Goal: Task Accomplishment & Management: Complete application form

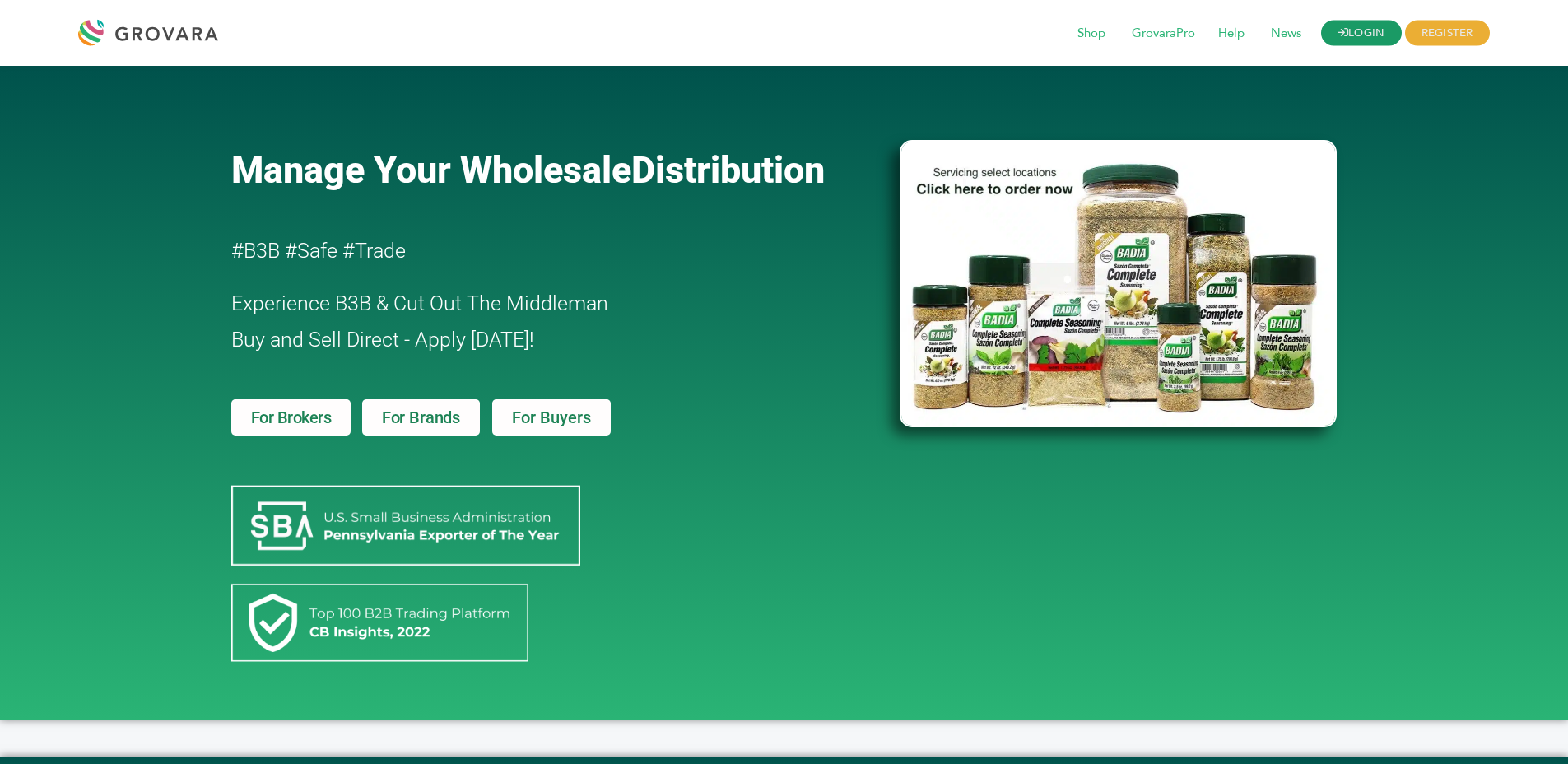
click at [1331, 38] on link "LOGIN" at bounding box center [1361, 33] width 81 height 26
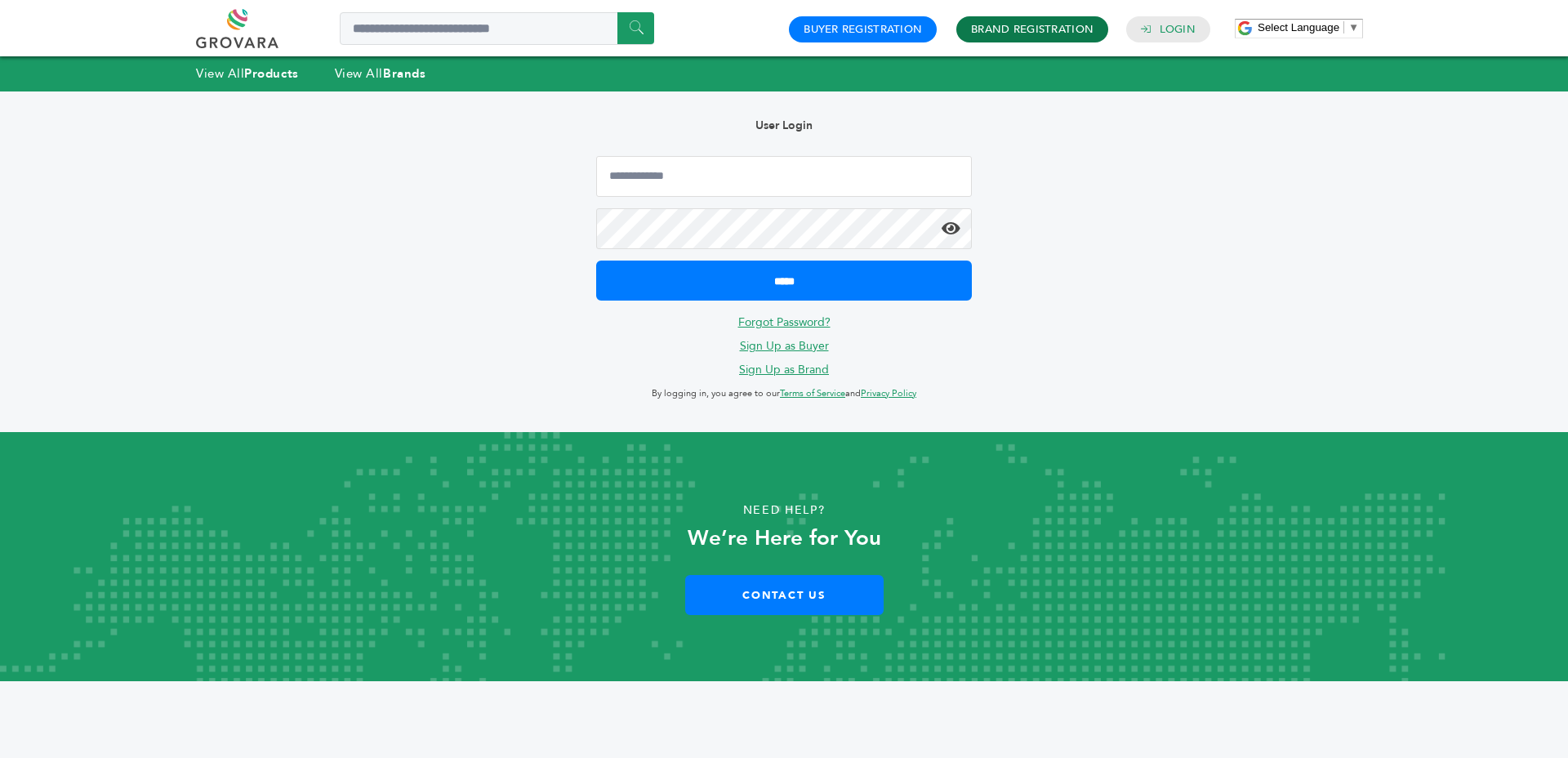
click at [995, 30] on link "Brand Registration" at bounding box center [1031, 29] width 122 height 15
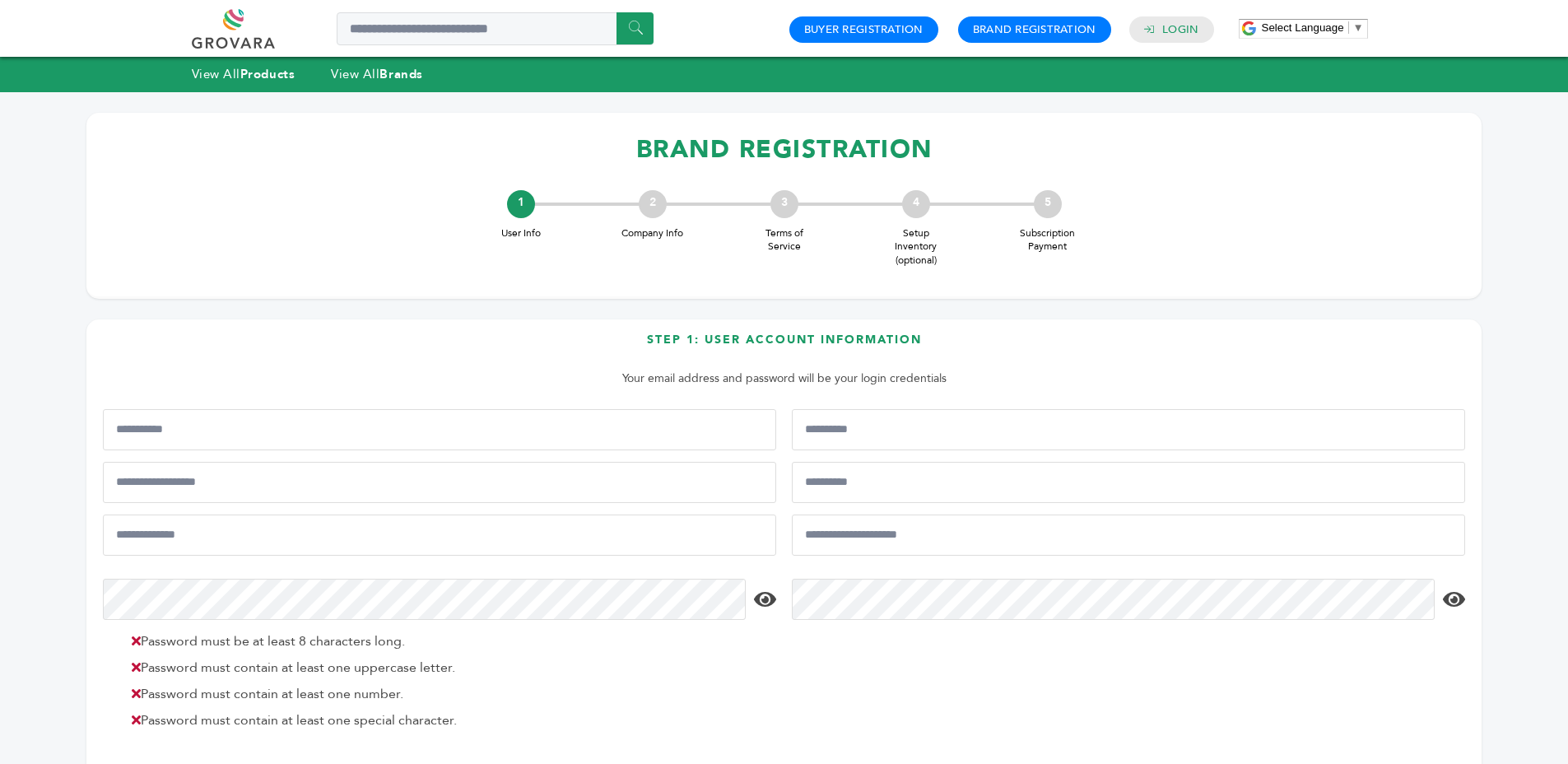
click at [754, 176] on div "BRAND REGISTRATION 1 User Info 2 Company Info 3 Terms of Service 4 Setup Invent…" at bounding box center [784, 205] width 1395 height 186
click at [764, 154] on h1 "BRAND REGISTRATION" at bounding box center [784, 149] width 1362 height 49
click at [765, 153] on h1 "BRAND REGISTRATION" at bounding box center [784, 149] width 1362 height 49
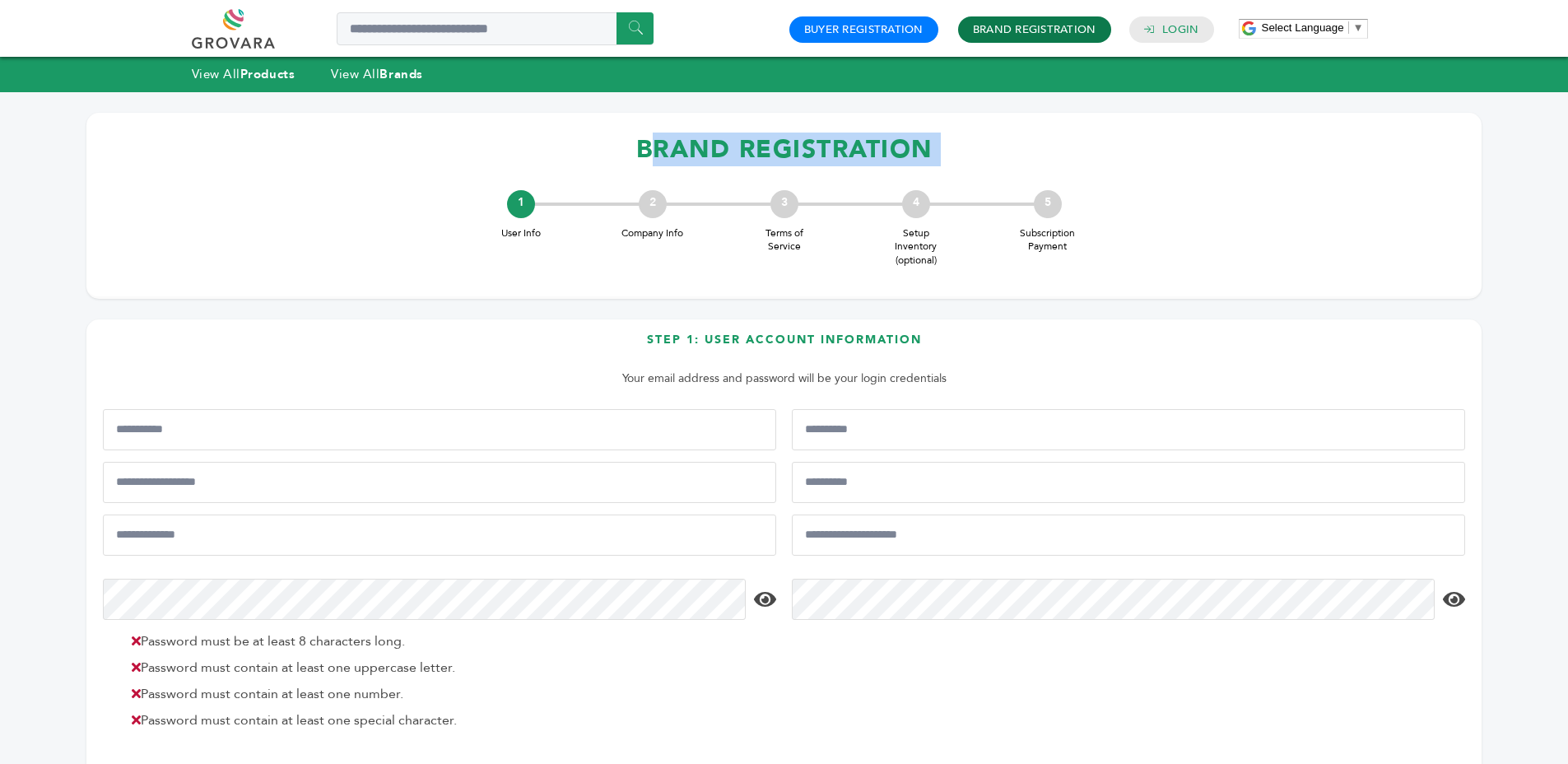
click at [1006, 20] on h4 "Brand Registration" at bounding box center [1034, 30] width 154 height 27
click at [1001, 33] on link "Brand Registration" at bounding box center [1034, 30] width 123 height 15
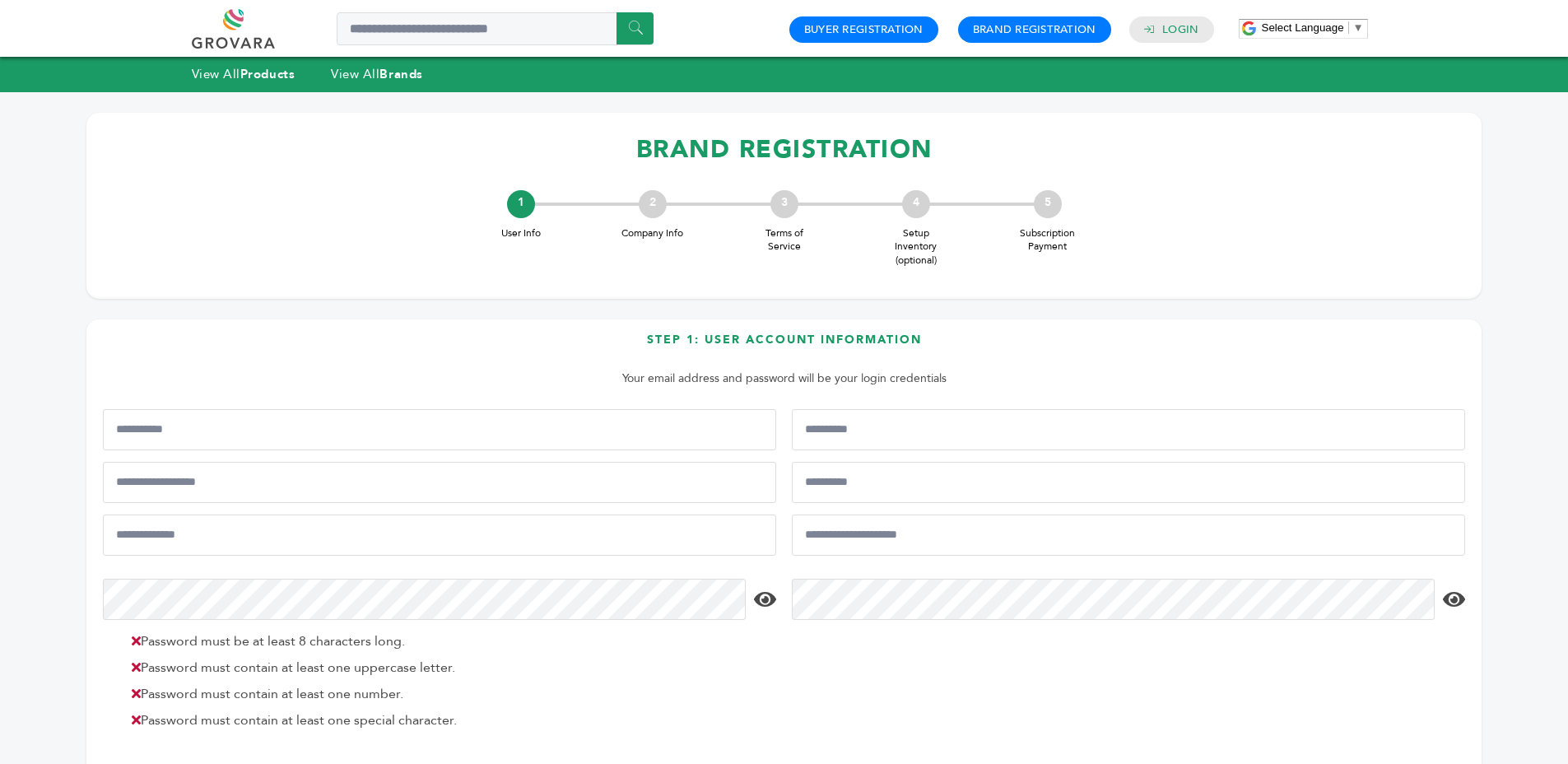
click at [1035, 230] on span "Subscription Payment" at bounding box center [1047, 239] width 66 height 28
click at [1034, 230] on span "Subscription Payment" at bounding box center [1047, 239] width 66 height 28
click at [1054, 250] on span "Subscription Payment" at bounding box center [1047, 239] width 66 height 28
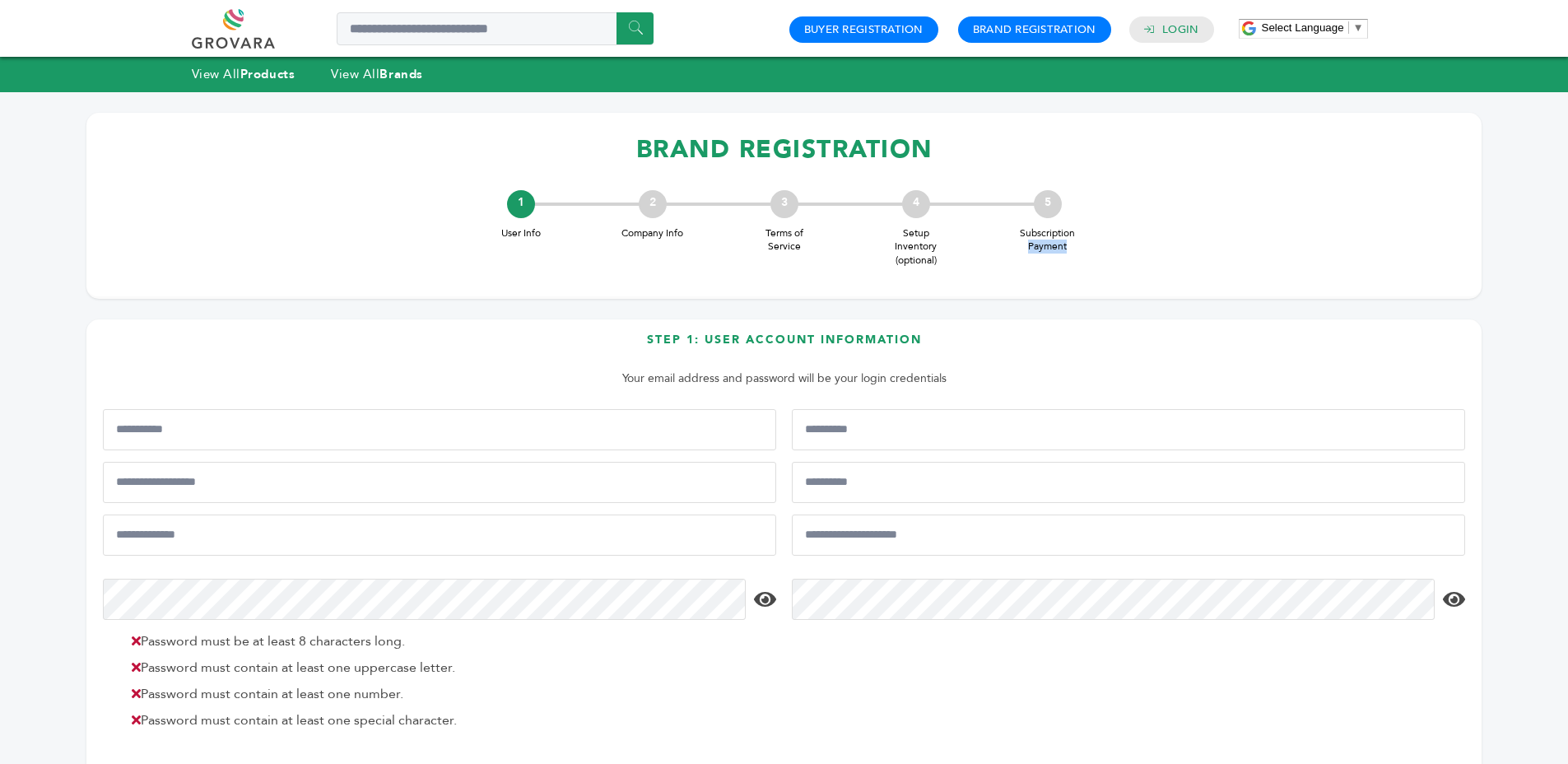
click at [1055, 249] on span "Subscription Payment" at bounding box center [1047, 239] width 66 height 28
click at [772, 113] on div "BRAND REGISTRATION 1 User Info 2 Company Info 3 Terms of Service 4 Setup Invent…" at bounding box center [784, 205] width 1395 height 186
drag, startPoint x: 792, startPoint y: 125, endPoint x: 790, endPoint y: 147, distance: 22.1
click at [792, 126] on h1 "BRAND REGISTRATION" at bounding box center [784, 149] width 1362 height 49
click at [790, 147] on h1 "BRAND REGISTRATION" at bounding box center [784, 149] width 1362 height 49
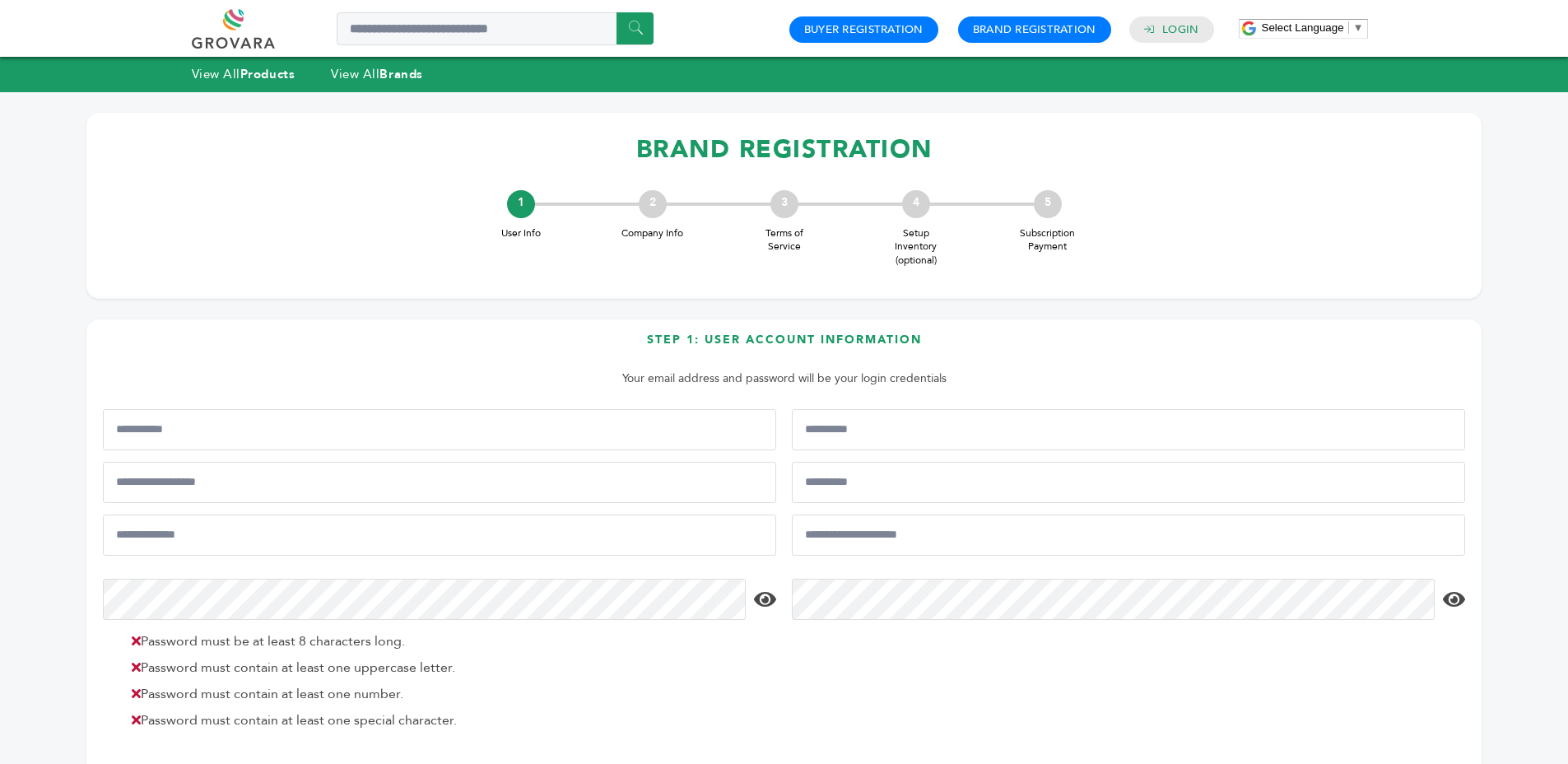
click at [790, 147] on h1 "BRAND REGISTRATION" at bounding box center [784, 149] width 1362 height 49
click at [980, 140] on h1 "BRAND REGISTRATION" at bounding box center [784, 149] width 1362 height 49
click at [979, 140] on h1 "BRAND REGISTRATION" at bounding box center [784, 149] width 1362 height 49
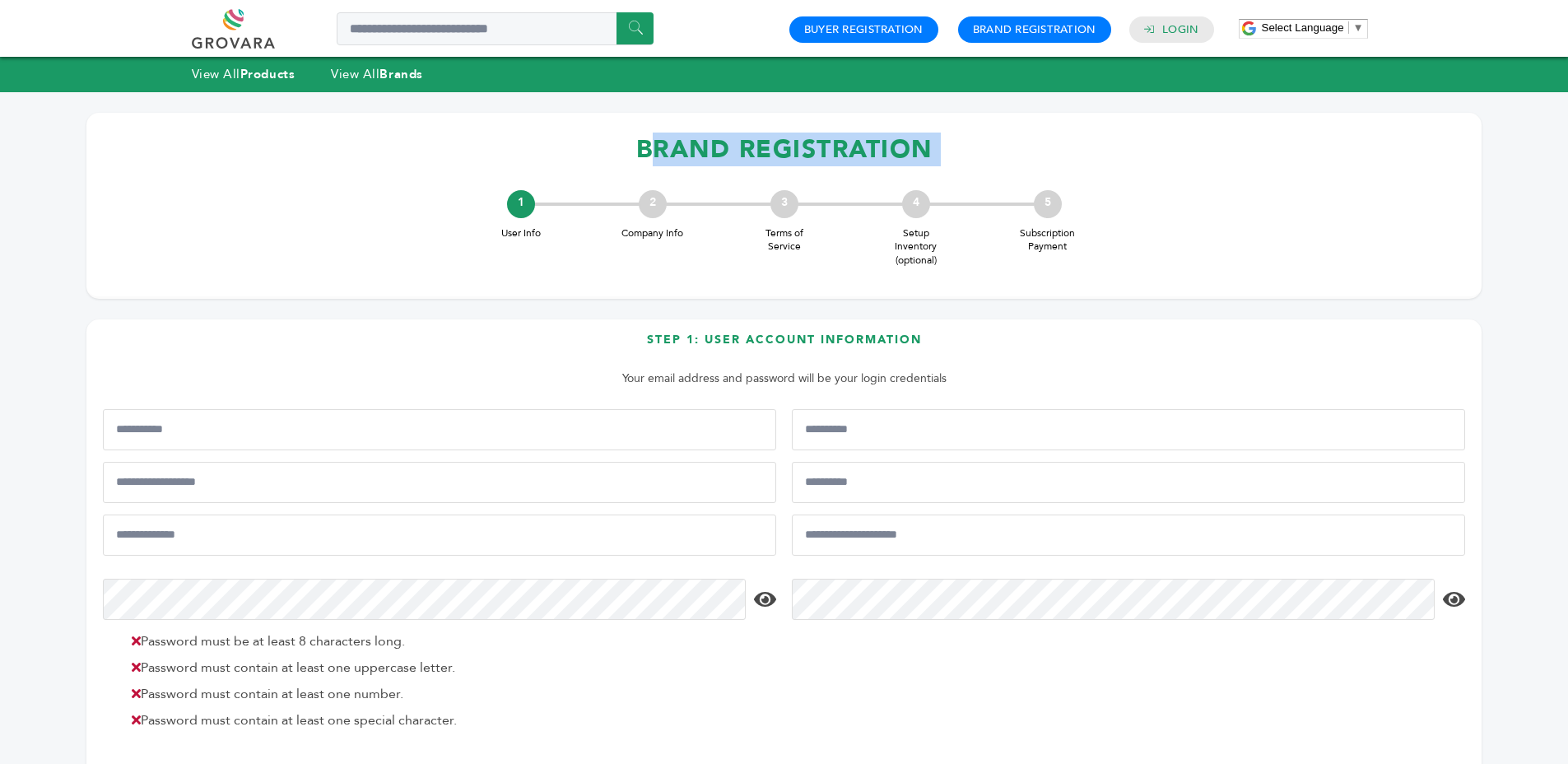
click at [994, 135] on h1 "BRAND REGISTRATION" at bounding box center [784, 149] width 1362 height 49
click at [628, 245] on div "1 User Info 2 Company Info 3 Terms of Service 4 Setup Inventory (optional) 5 Su…" at bounding box center [784, 228] width 658 height 77
drag, startPoint x: 628, startPoint y: 245, endPoint x: 696, endPoint y: 236, distance: 68.6
click at [628, 245] on div "1 User Info 2 Company Info 3 Terms of Service 4 Setup Inventory (optional) 5 Su…" at bounding box center [784, 228] width 658 height 77
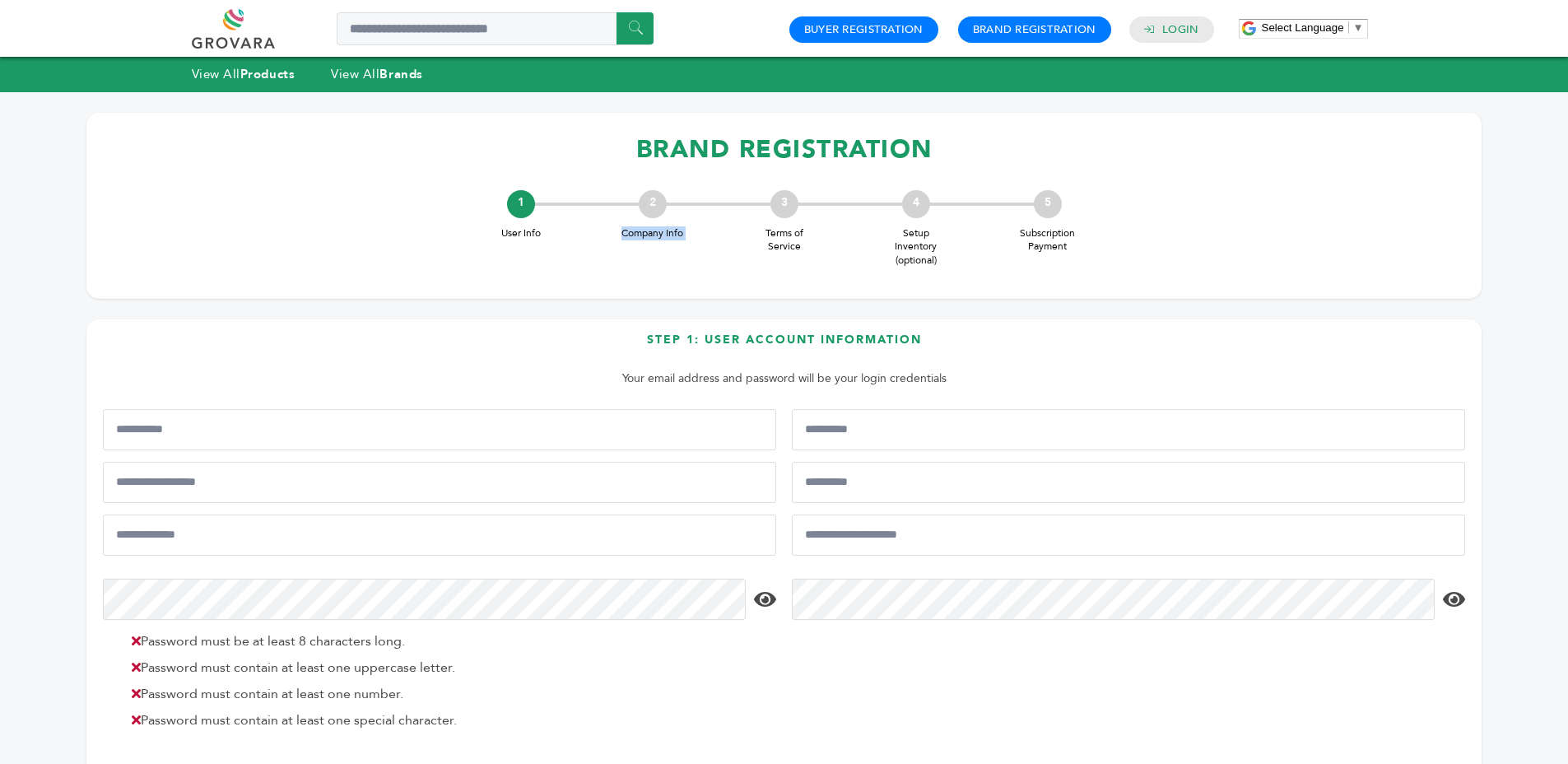
click at [692, 235] on div "2 Company Info" at bounding box center [652, 215] width 132 height 51
click at [693, 235] on div "2 Company Info" at bounding box center [652, 215] width 132 height 51
click at [794, 249] on span "Terms of Service" at bounding box center [784, 239] width 66 height 28
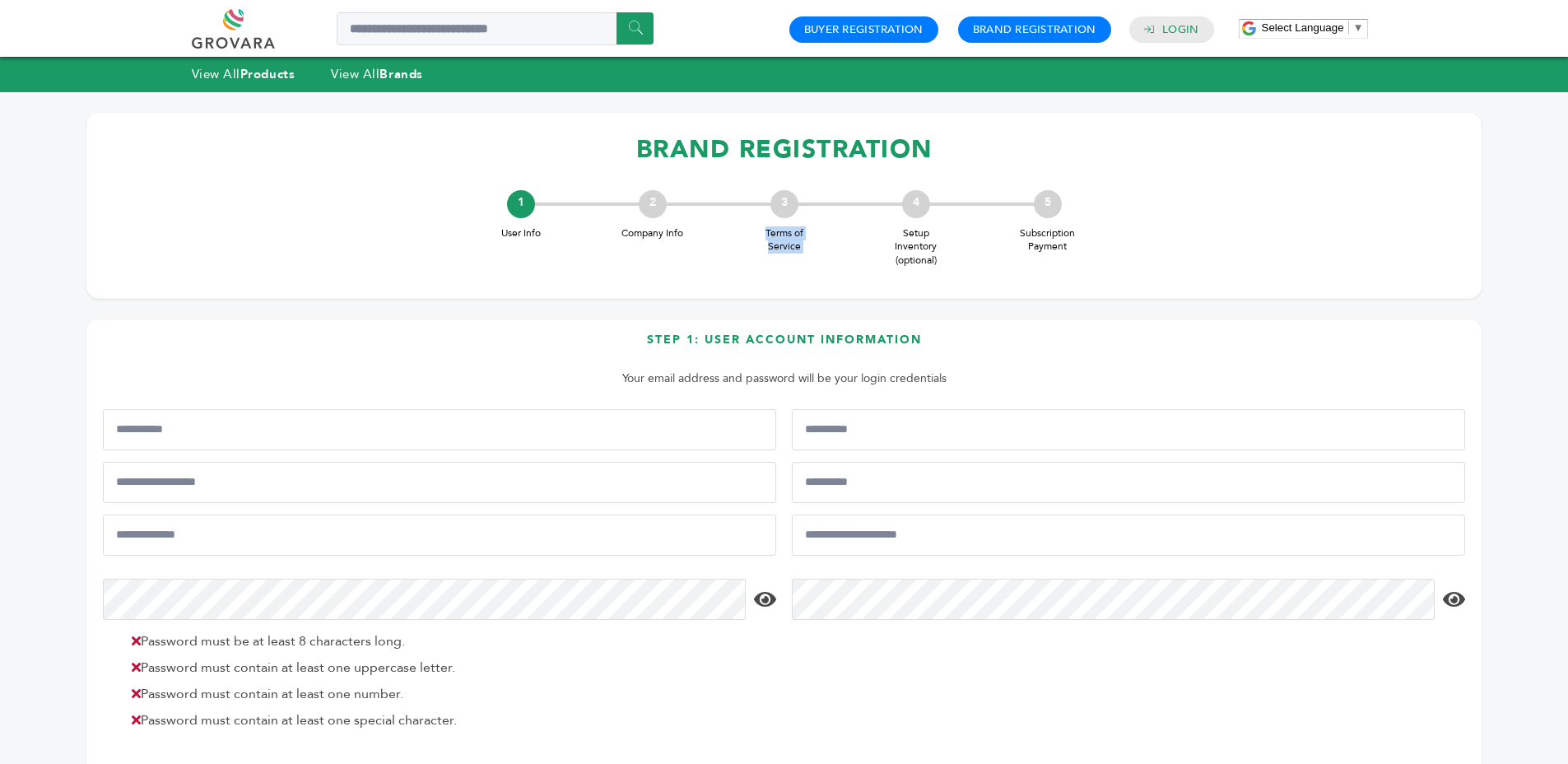
click at [838, 248] on div "3 Terms of Service" at bounding box center [784, 221] width 132 height 64
click at [837, 248] on div "3 Terms of Service" at bounding box center [784, 221] width 132 height 64
click at [800, 232] on span "Terms of Service" at bounding box center [784, 239] width 66 height 28
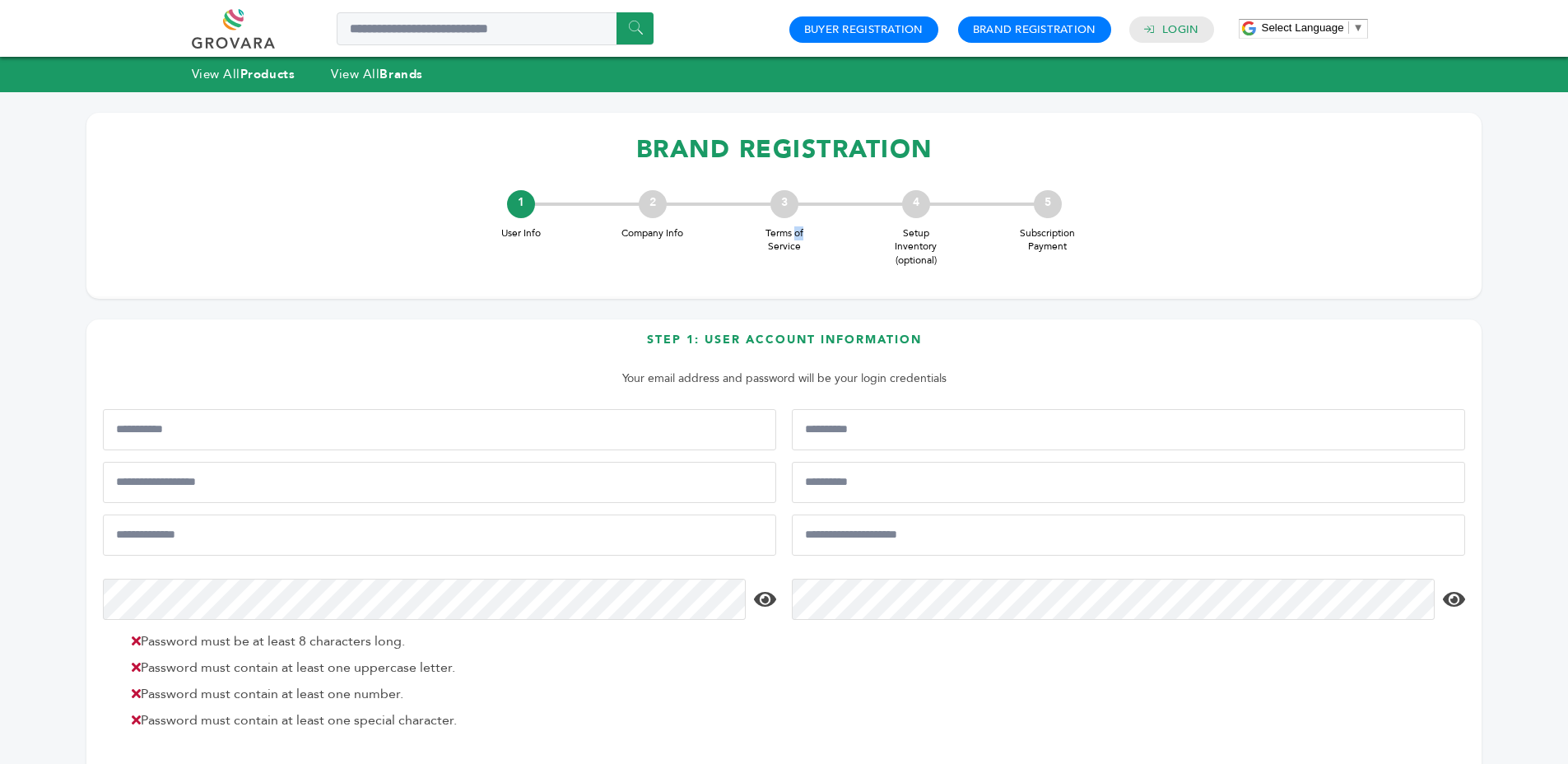
click at [800, 232] on span "Terms of Service" at bounding box center [784, 239] width 66 height 28
click at [800, 233] on span "Terms of Service" at bounding box center [784, 239] width 66 height 28
drag, startPoint x: 800, startPoint y: 233, endPoint x: 837, endPoint y: 244, distance: 38.6
click at [803, 233] on span "Terms of Service" at bounding box center [784, 239] width 66 height 28
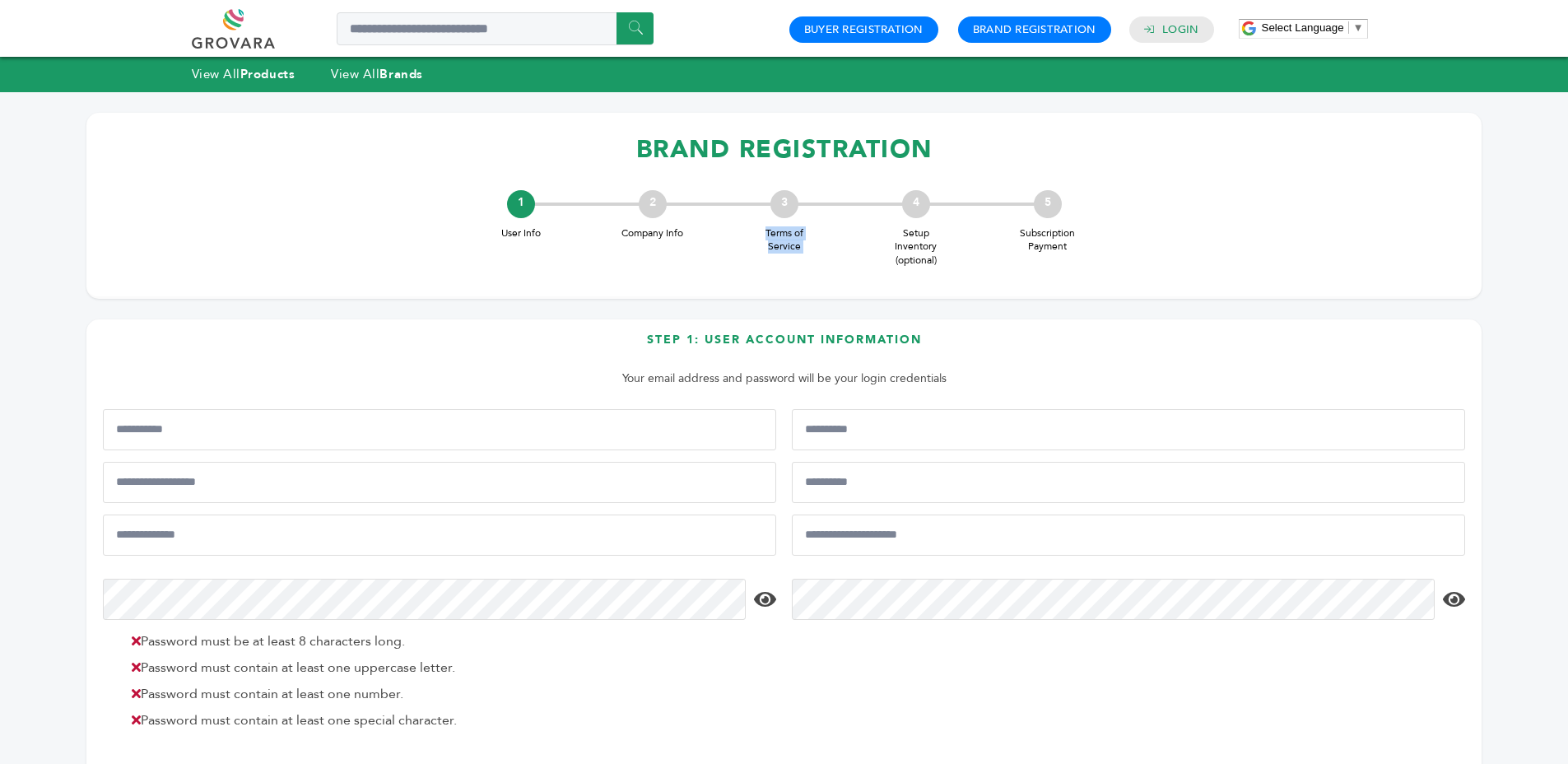
click at [840, 245] on div "3 Terms of Service" at bounding box center [784, 221] width 132 height 64
click at [879, 248] on div "4 Setup Inventory (optional)" at bounding box center [916, 228] width 132 height 77
click at [879, 247] on div "4 Setup Inventory (optional)" at bounding box center [916, 228] width 132 height 77
drag, startPoint x: 879, startPoint y: 247, endPoint x: 939, endPoint y: 255, distance: 60.5
click at [885, 248] on div "4 Setup Inventory (optional)" at bounding box center [916, 228] width 132 height 77
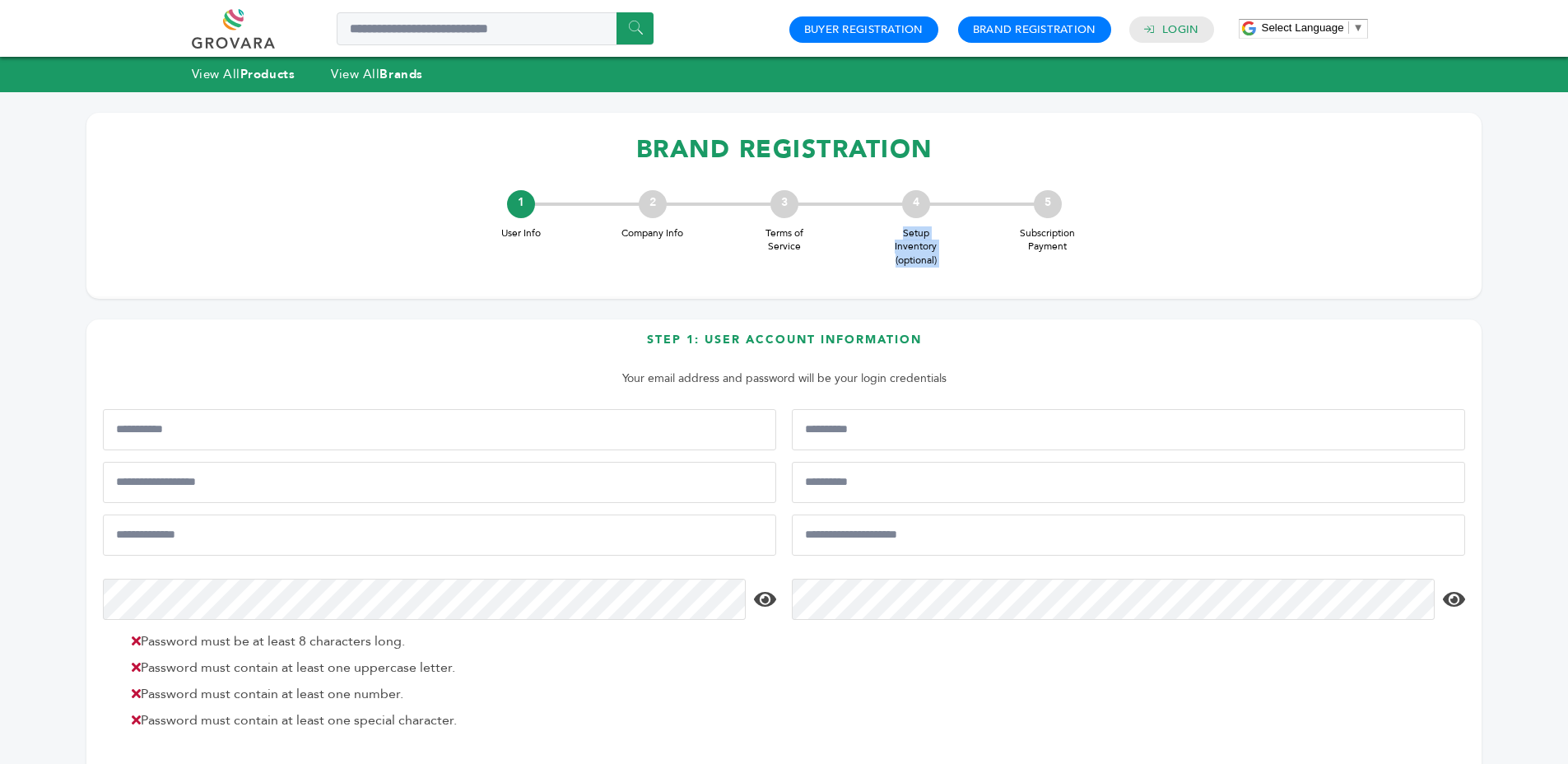
click at [934, 251] on span "Setup Inventory (optional)" at bounding box center [916, 246] width 66 height 41
click at [1055, 229] on span "Subscription Payment" at bounding box center [1047, 239] width 66 height 28
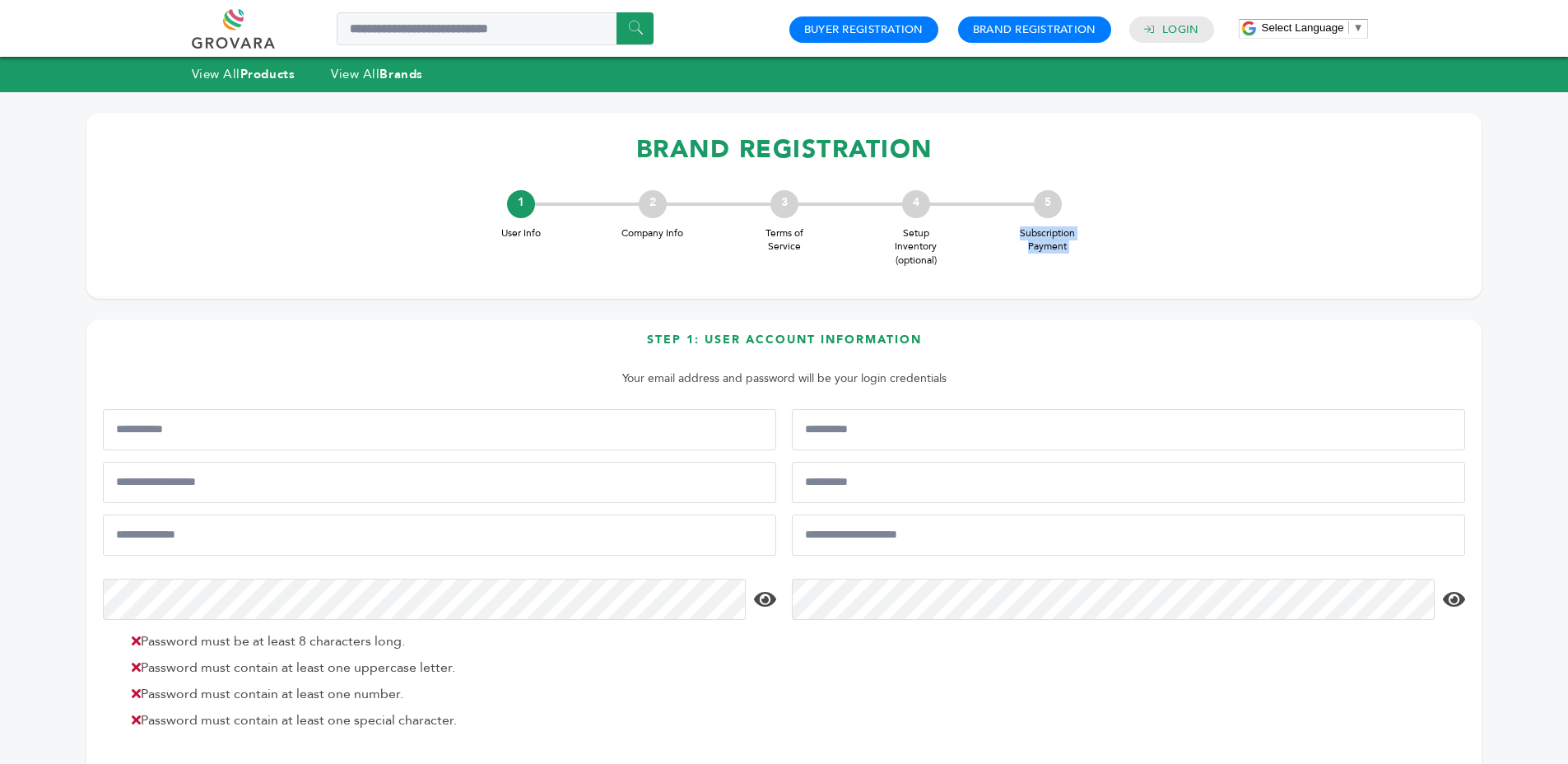
click at [1062, 237] on span "Subscription Payment" at bounding box center [1047, 239] width 66 height 28
click at [1094, 237] on div "5 Subscription Payment" at bounding box center [1047, 221] width 132 height 64
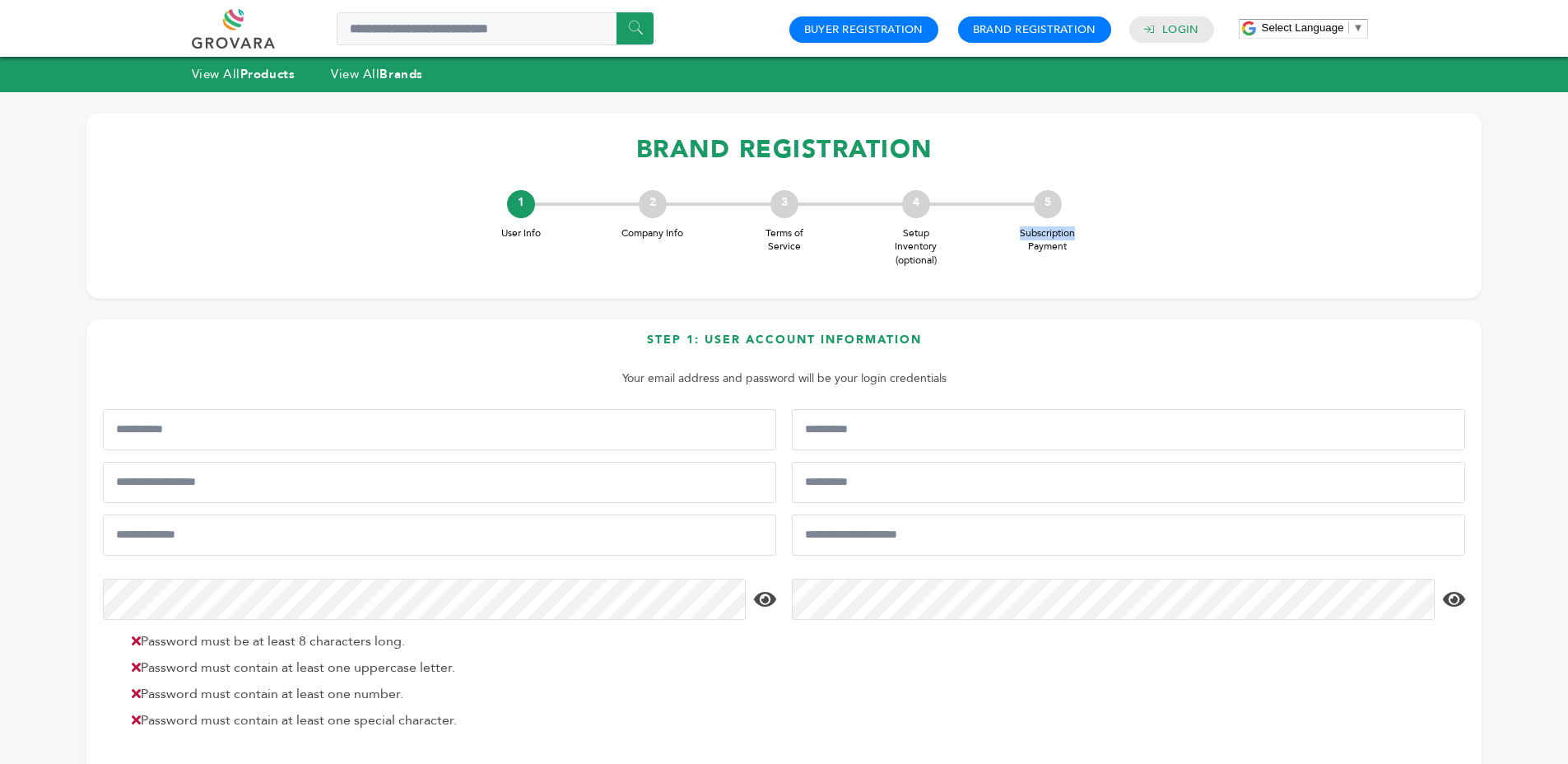
click at [1094, 237] on div "5 Subscription Payment" at bounding box center [1047, 221] width 132 height 64
click at [834, 336] on h3 "Step 1: User Account Information" at bounding box center [784, 346] width 1362 height 29
click at [832, 335] on h3 "Step 1: User Account Information" at bounding box center [784, 346] width 1362 height 29
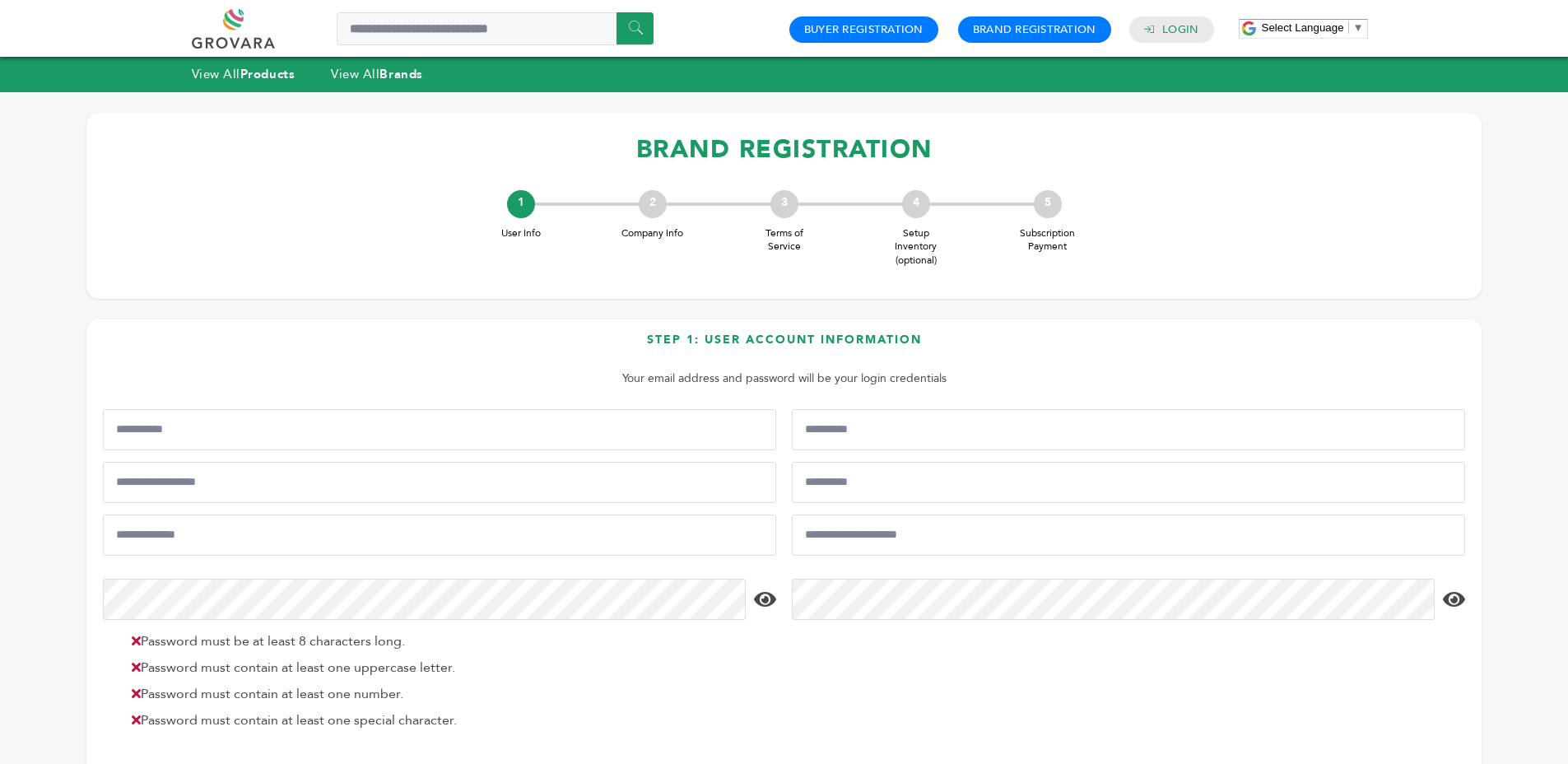
drag, startPoint x: 832, startPoint y: 335, endPoint x: 904, endPoint y: 347, distance: 73.0
click at [836, 336] on h3 "Step 1: User Account Information" at bounding box center [784, 346] width 1362 height 29
click at [988, 341] on h3 "Step 1: User Account Information" at bounding box center [784, 346] width 1362 height 29
click at [987, 341] on h3 "Step 1: User Account Information" at bounding box center [784, 346] width 1362 height 29
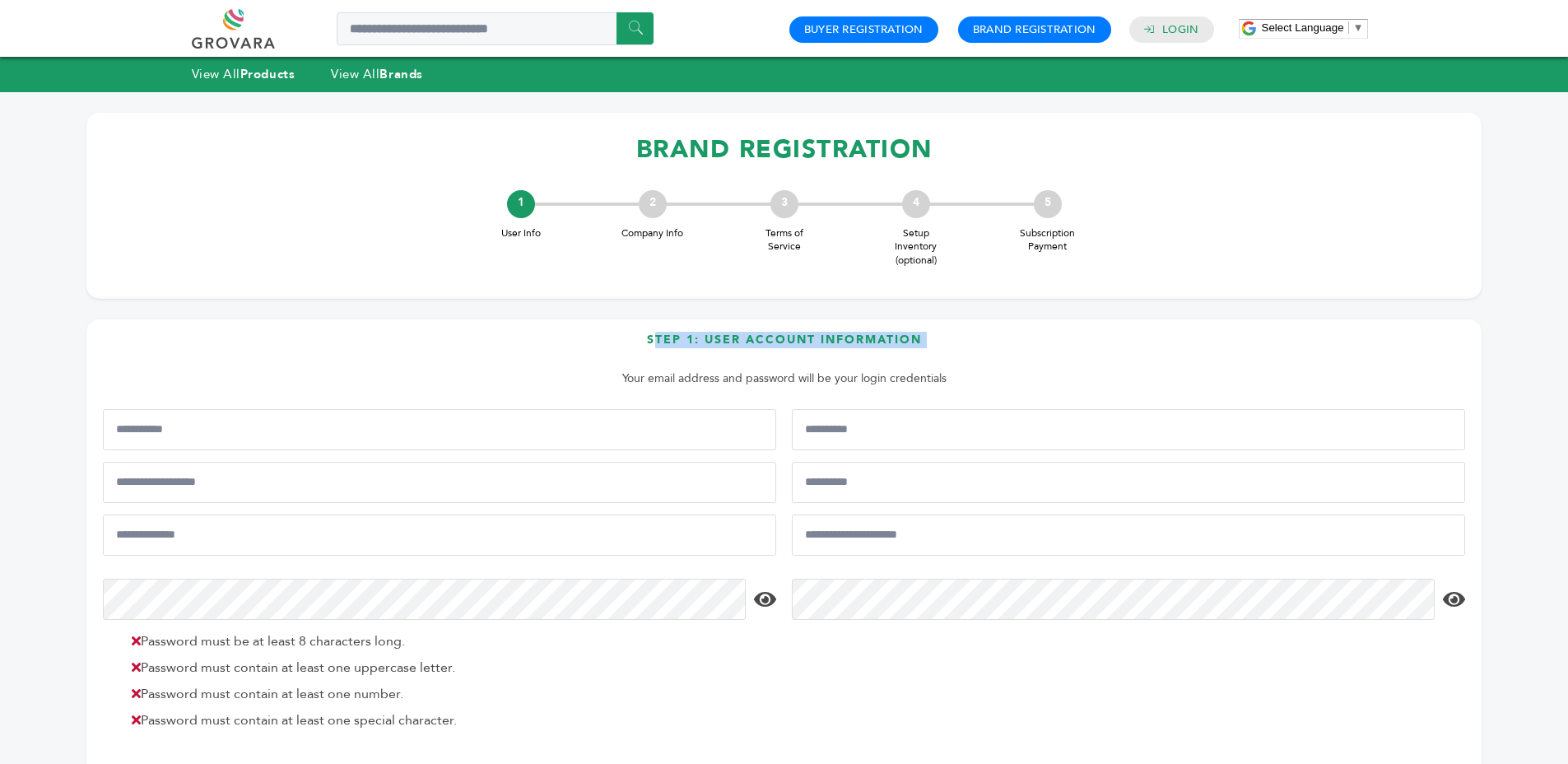
click at [989, 341] on h3 "Step 1: User Account Information" at bounding box center [784, 346] width 1362 height 29
click at [804, 378] on p "Your email address and password will be your login credentials" at bounding box center [783, 379] width 1346 height 20
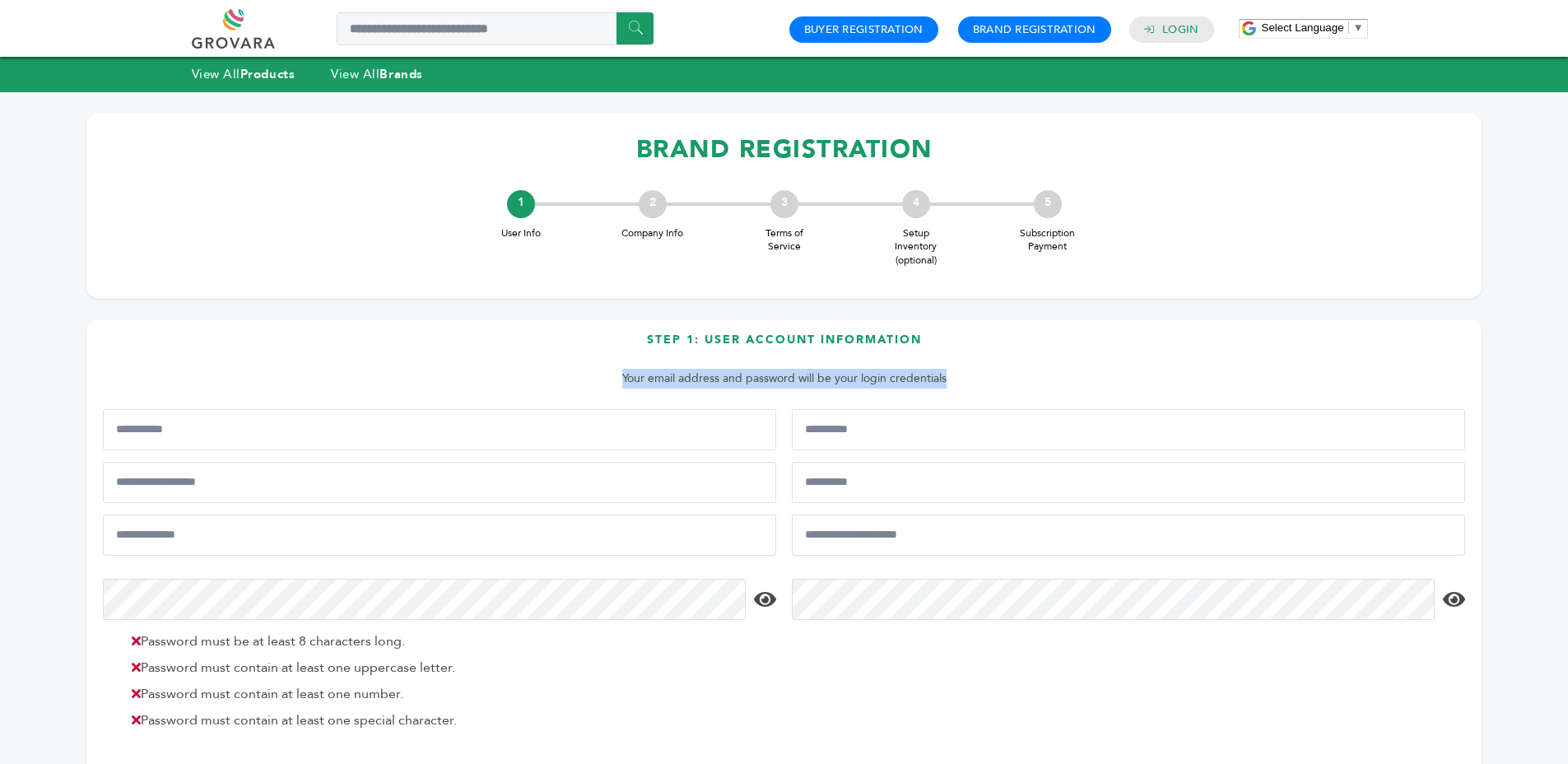
click at [771, 389] on form "Step 1: User Account Information Your email address and password will be your l…" at bounding box center [784, 592] width 1362 height 521
click at [784, 383] on p "Your email address and password will be your login credentials" at bounding box center [783, 379] width 1346 height 20
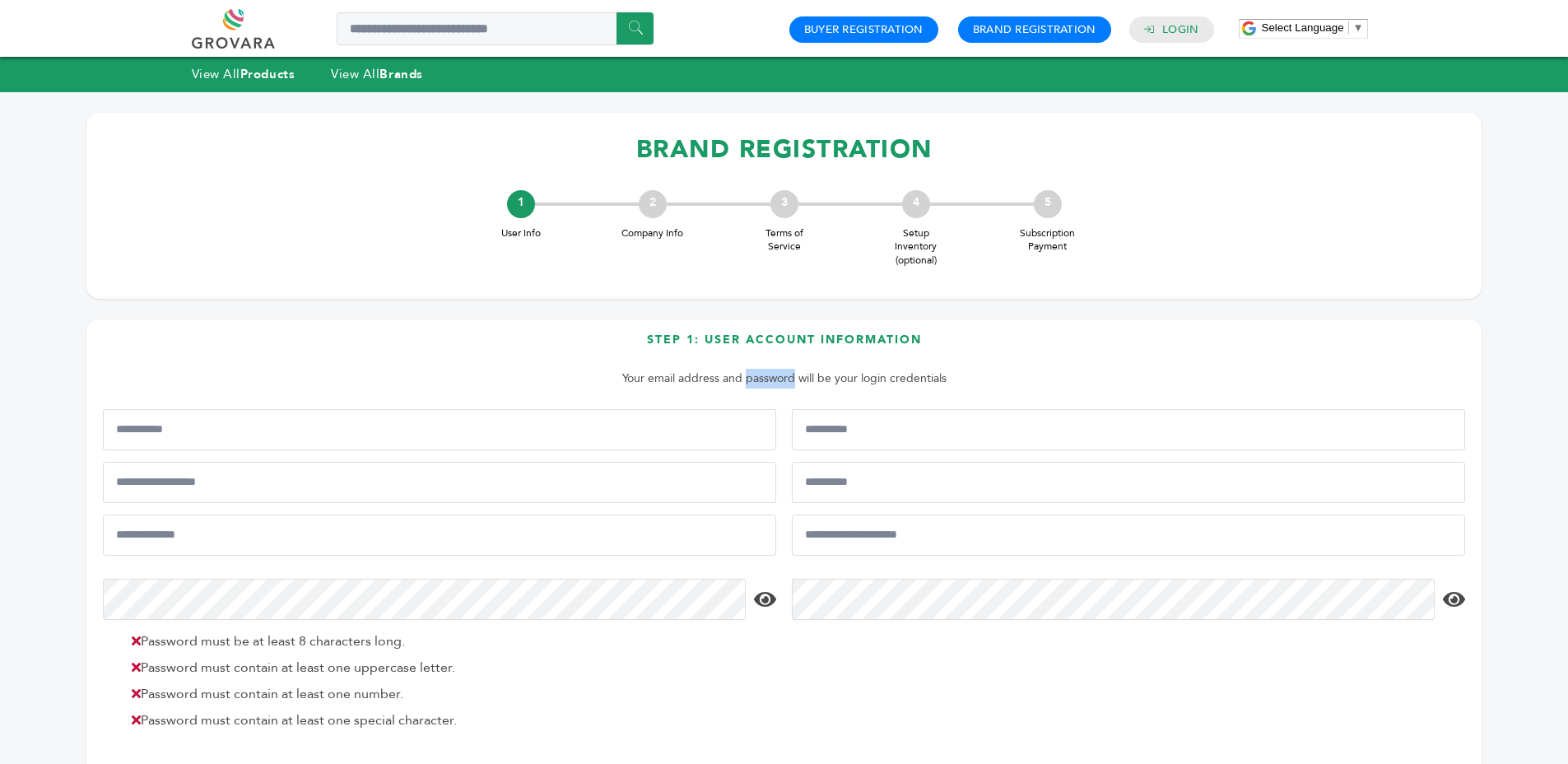
click at [784, 383] on p "Your email address and password will be your login credentials" at bounding box center [783, 379] width 1346 height 20
click at [866, 383] on p "Your email address and password will be your login credentials" at bounding box center [783, 379] width 1346 height 20
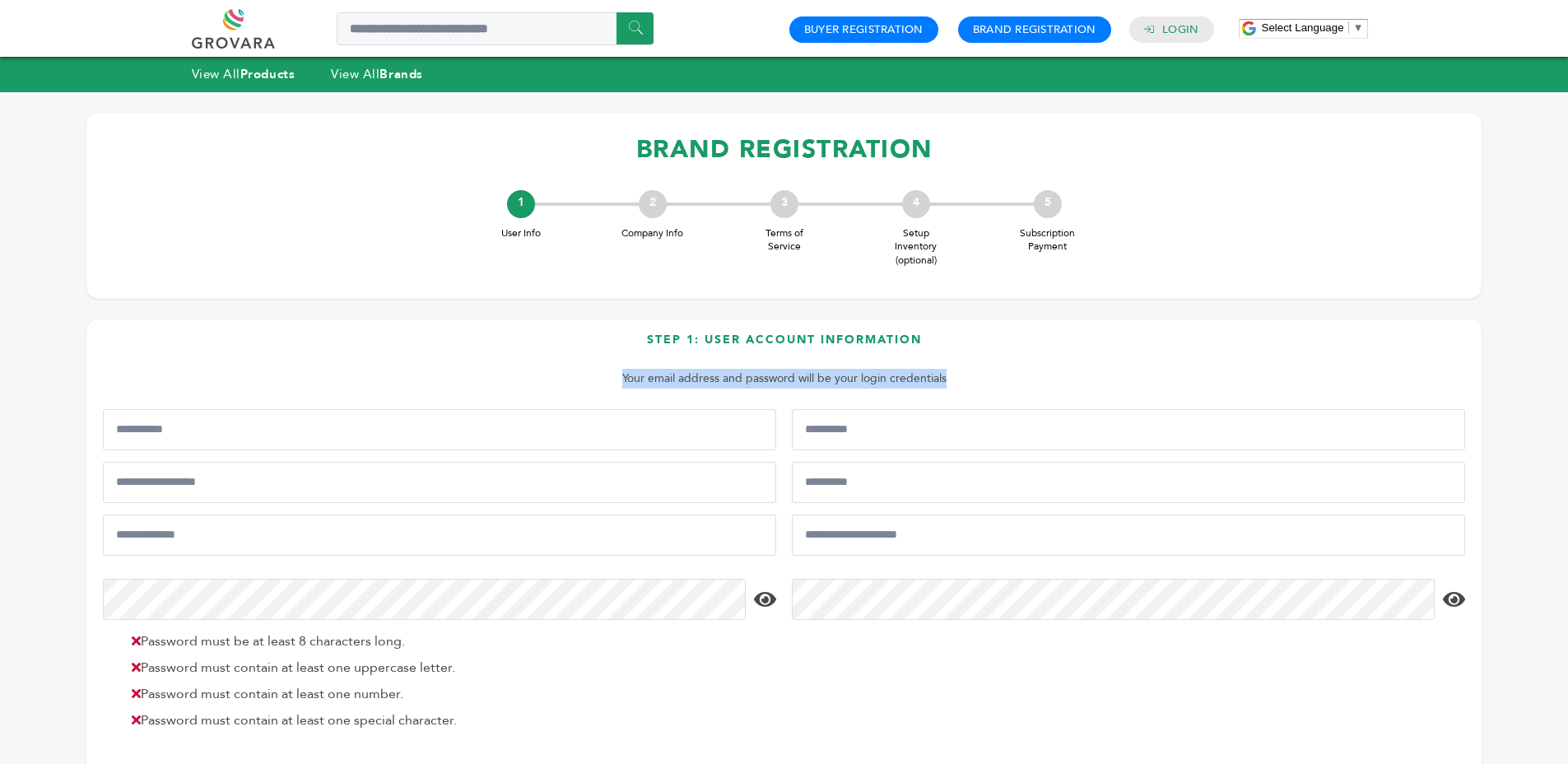
click at [794, 375] on p "Your email address and password will be your login credentials" at bounding box center [783, 379] width 1346 height 20
click at [795, 375] on p "Your email address and password will be your login credentials" at bounding box center [783, 379] width 1346 height 20
click at [780, 342] on h3 "Step 1: User Account Information" at bounding box center [784, 346] width 1362 height 29
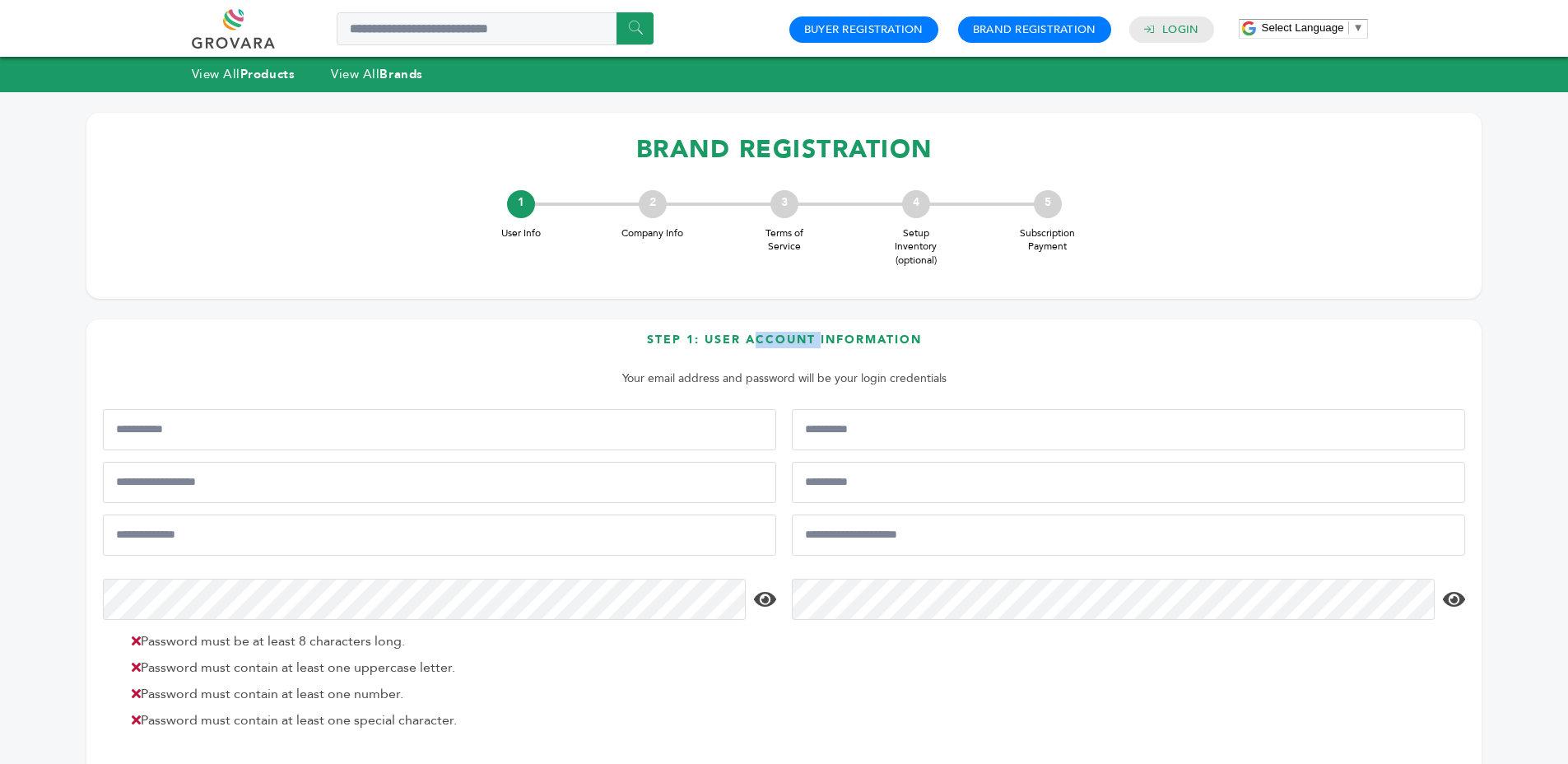
click at [780, 342] on h3 "Step 1: User Account Information" at bounding box center [784, 346] width 1362 height 29
click at [825, 341] on h3 "Step 1: User Account Information" at bounding box center [784, 346] width 1362 height 29
click at [791, 380] on p "Your email address and password will be your login credentials" at bounding box center [783, 379] width 1346 height 20
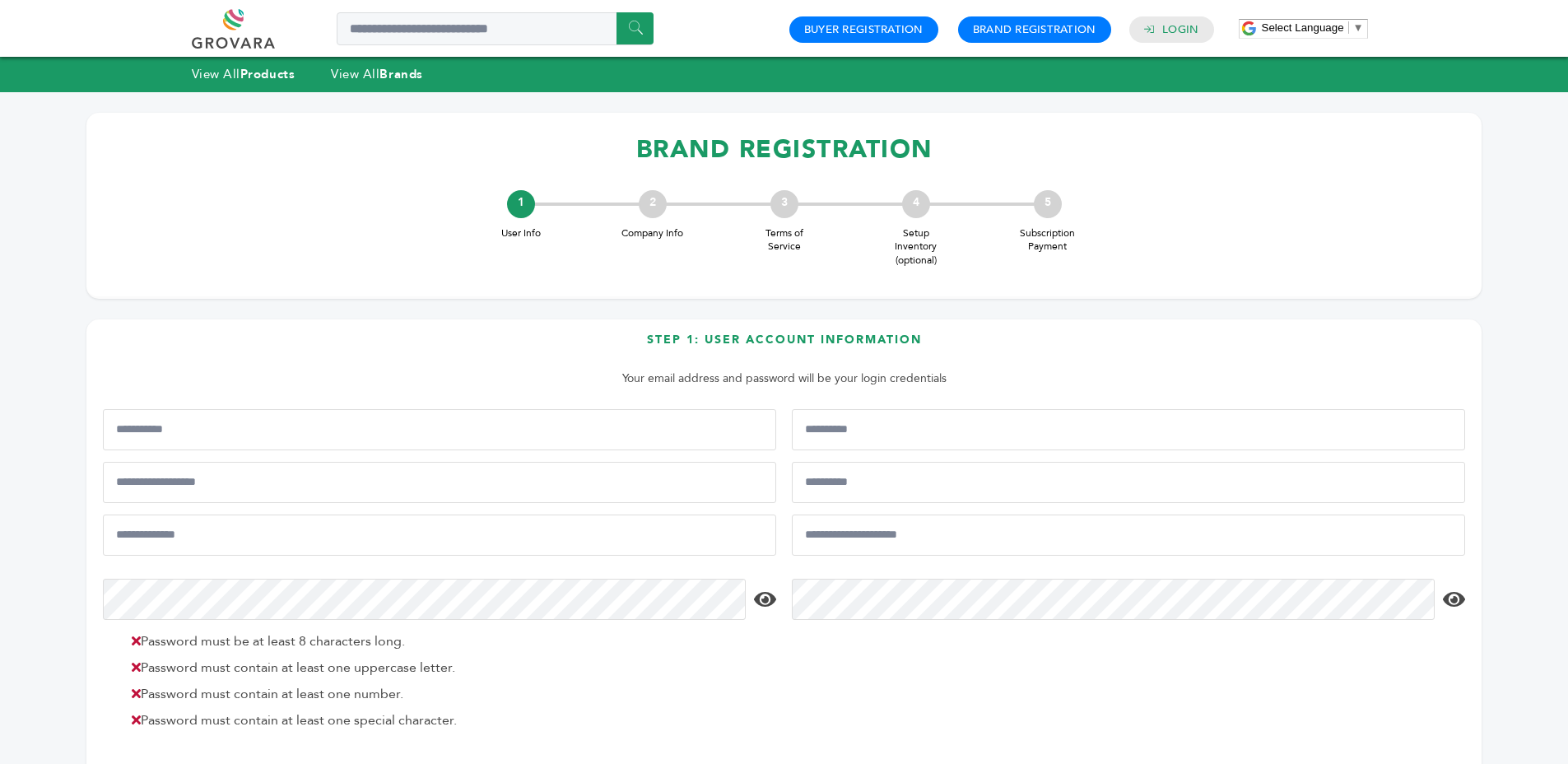
click at [791, 380] on p "Your email address and password will be your login credentials" at bounding box center [783, 379] width 1346 height 20
click at [789, 341] on h3 "Step 1: User Account Information" at bounding box center [784, 346] width 1362 height 29
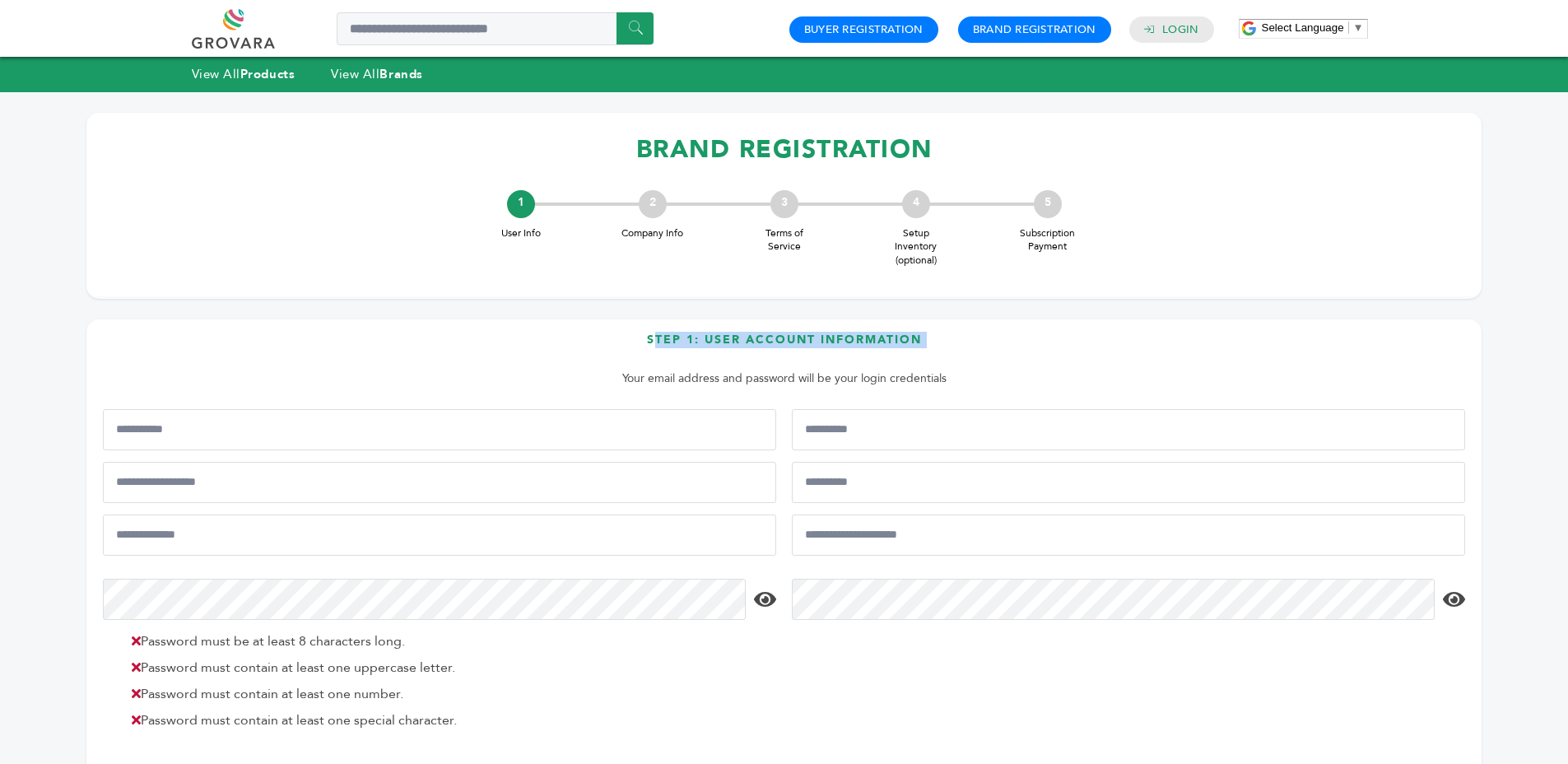
click at [796, 340] on h3 "Step 1: User Account Information" at bounding box center [784, 346] width 1362 height 29
click at [774, 335] on h3 "Step 1: User Account Information" at bounding box center [784, 346] width 1362 height 29
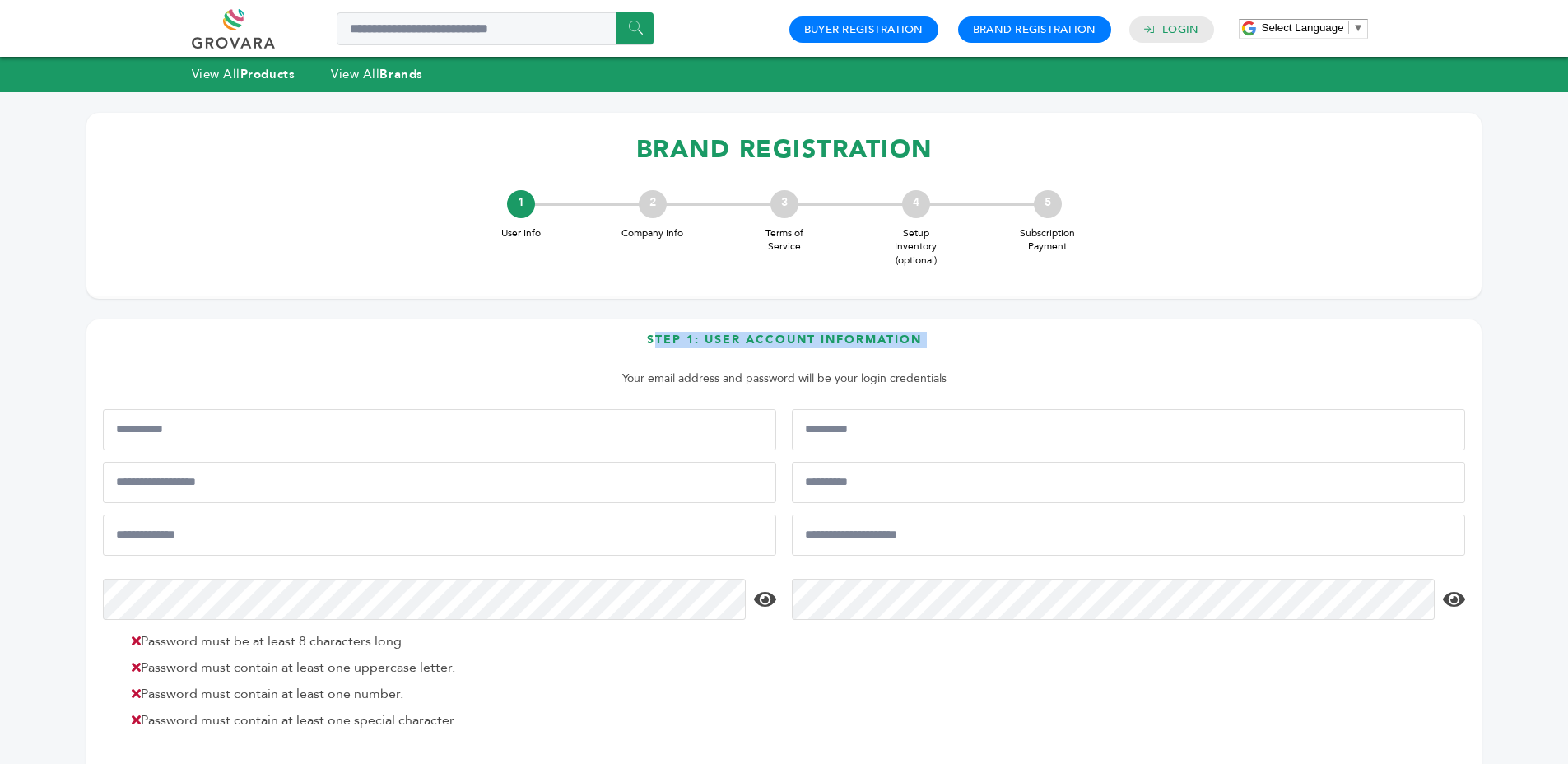
click at [777, 339] on h3 "Step 1: User Account Information" at bounding box center [784, 346] width 1362 height 29
click at [795, 343] on h3 "Step 1: User Account Information" at bounding box center [784, 346] width 1362 height 29
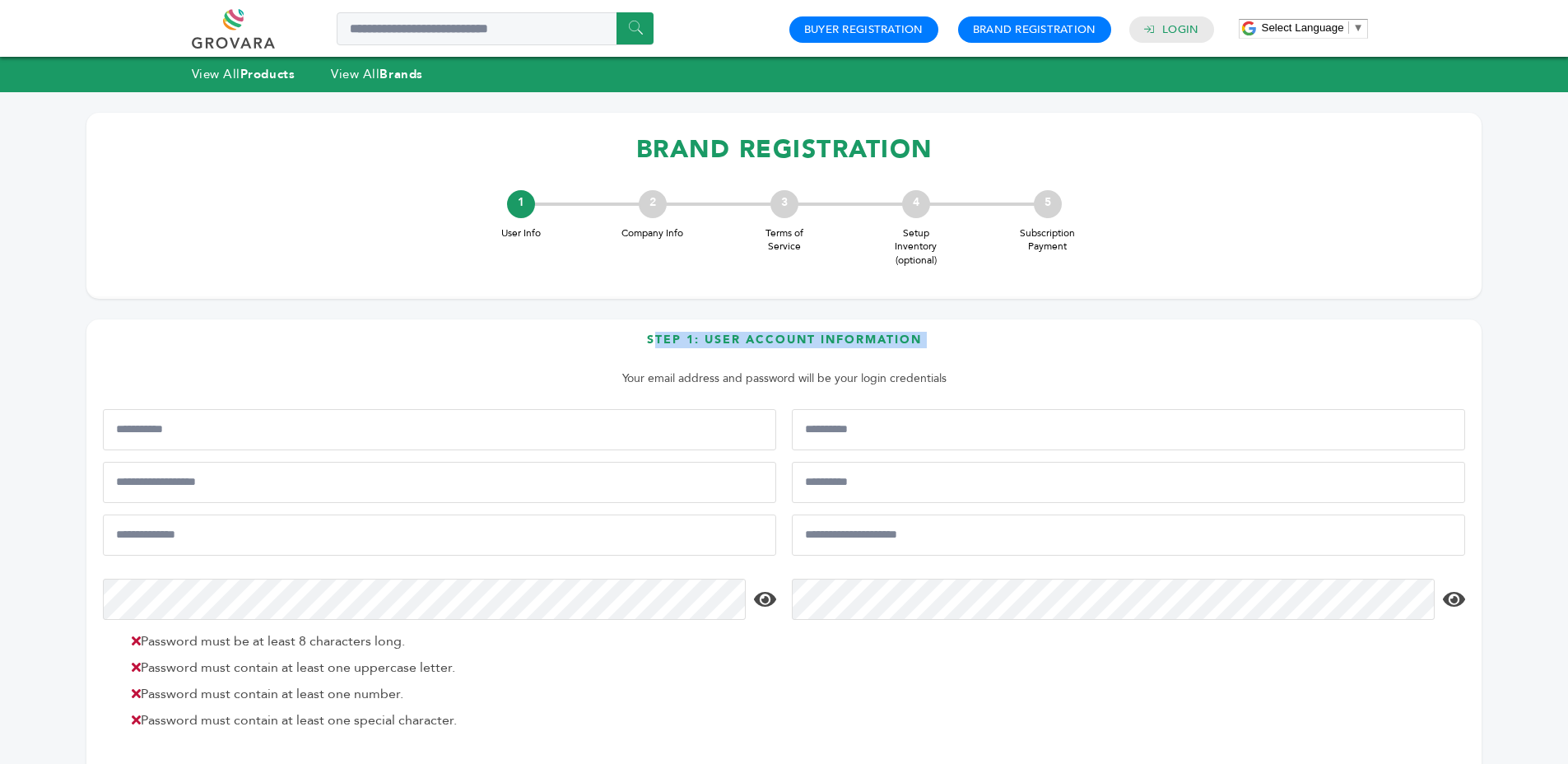
click at [795, 343] on h3 "Step 1: User Account Information" at bounding box center [784, 346] width 1362 height 29
click at [785, 389] on form "Step 1: User Account Information Your email address and password will be your l…" at bounding box center [784, 592] width 1362 height 521
click at [785, 385] on p "Your email address and password will be your login credentials" at bounding box center [783, 379] width 1346 height 20
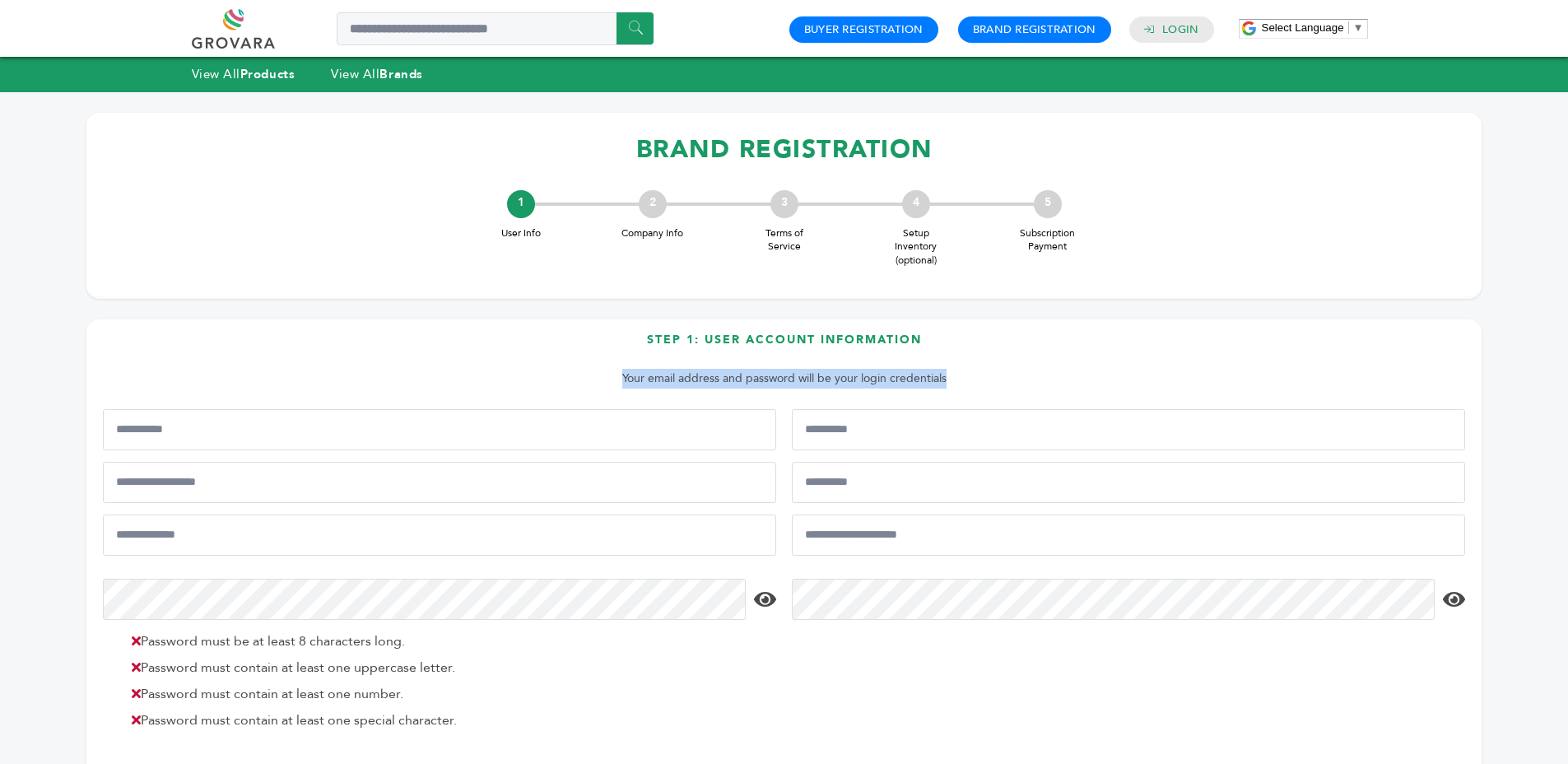
click at [794, 383] on p "Your email address and password will be your login credentials" at bounding box center [783, 379] width 1346 height 20
click at [788, 380] on p "Your email address and password will be your login credentials" at bounding box center [783, 379] width 1346 height 20
click at [793, 380] on p "Your email address and password will be your login credentials" at bounding box center [783, 379] width 1346 height 20
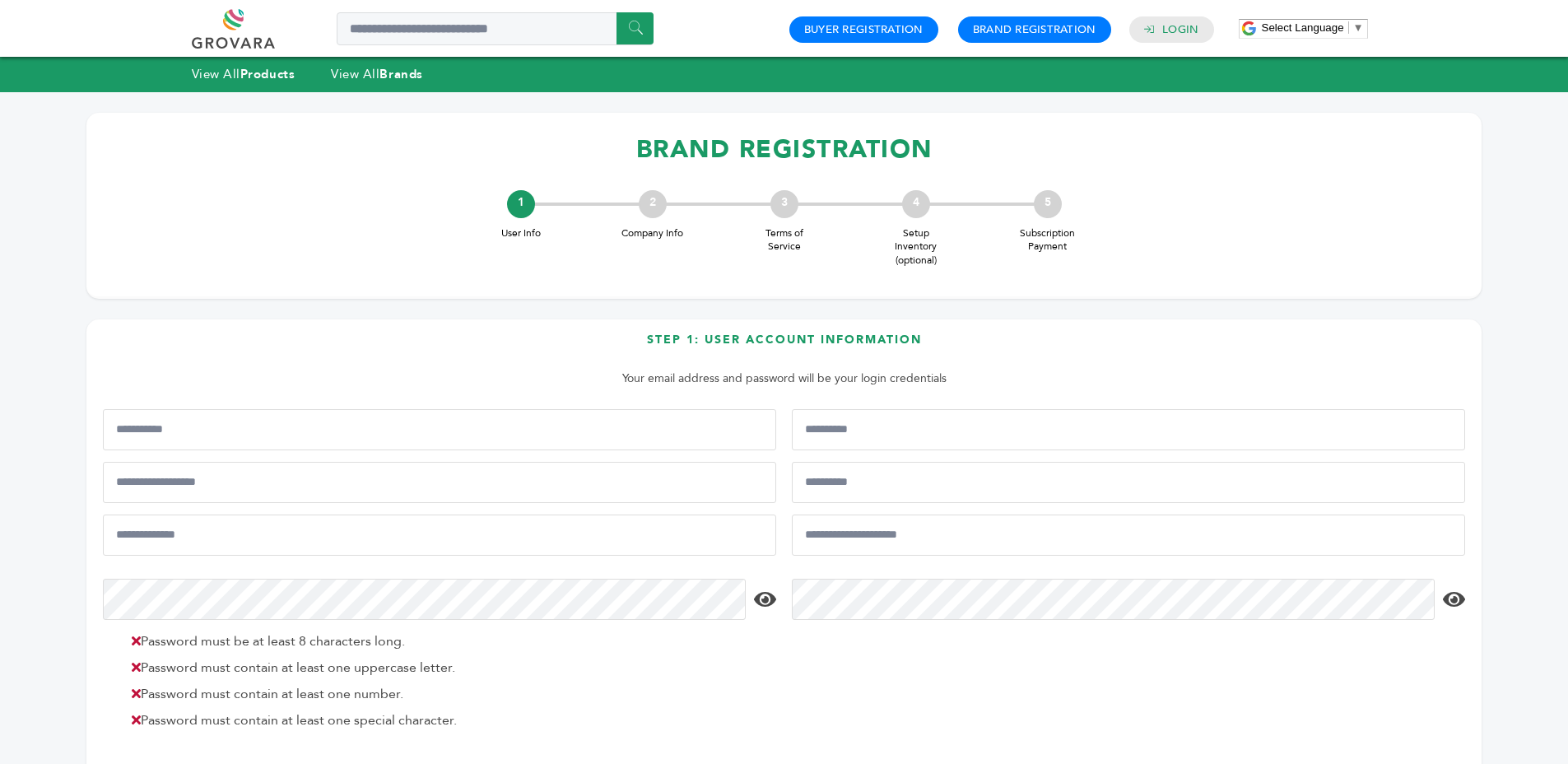
click at [805, 334] on h3 "Step 1: User Account Information" at bounding box center [784, 346] width 1362 height 29
click at [805, 335] on h3 "Step 1: User Account Information" at bounding box center [784, 346] width 1362 height 29
click at [782, 373] on p "Your email address and password will be your login credentials" at bounding box center [783, 379] width 1346 height 20
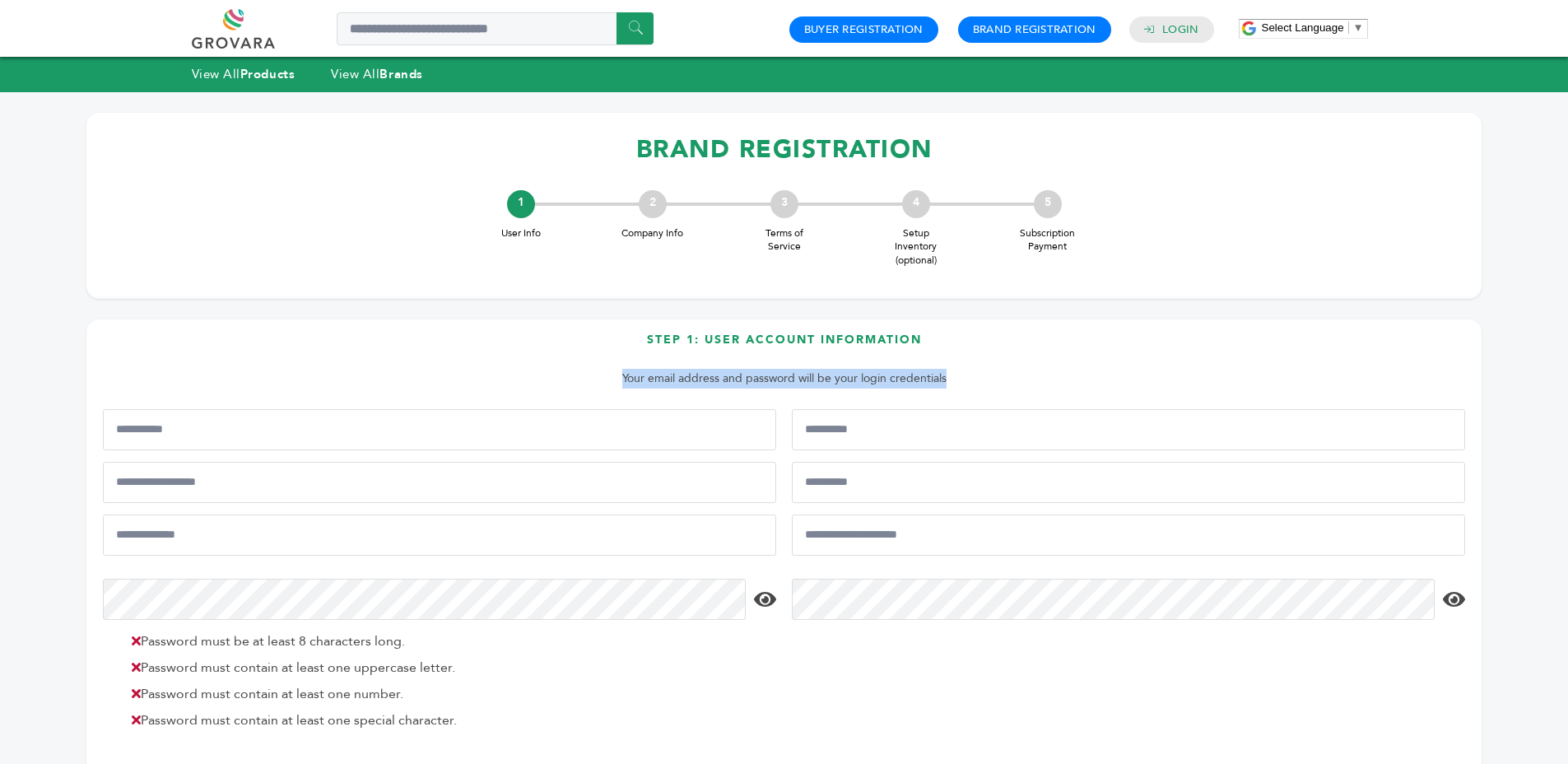
click at [782, 373] on p "Your email address and password will be your login credentials" at bounding box center [783, 379] width 1346 height 20
click at [782, 379] on p "Your email address and password will be your login credentials" at bounding box center [783, 379] width 1346 height 20
click at [774, 325] on div "Step 1: User Account Information Your email address and password will be your l…" at bounding box center [784, 593] width 1395 height 548
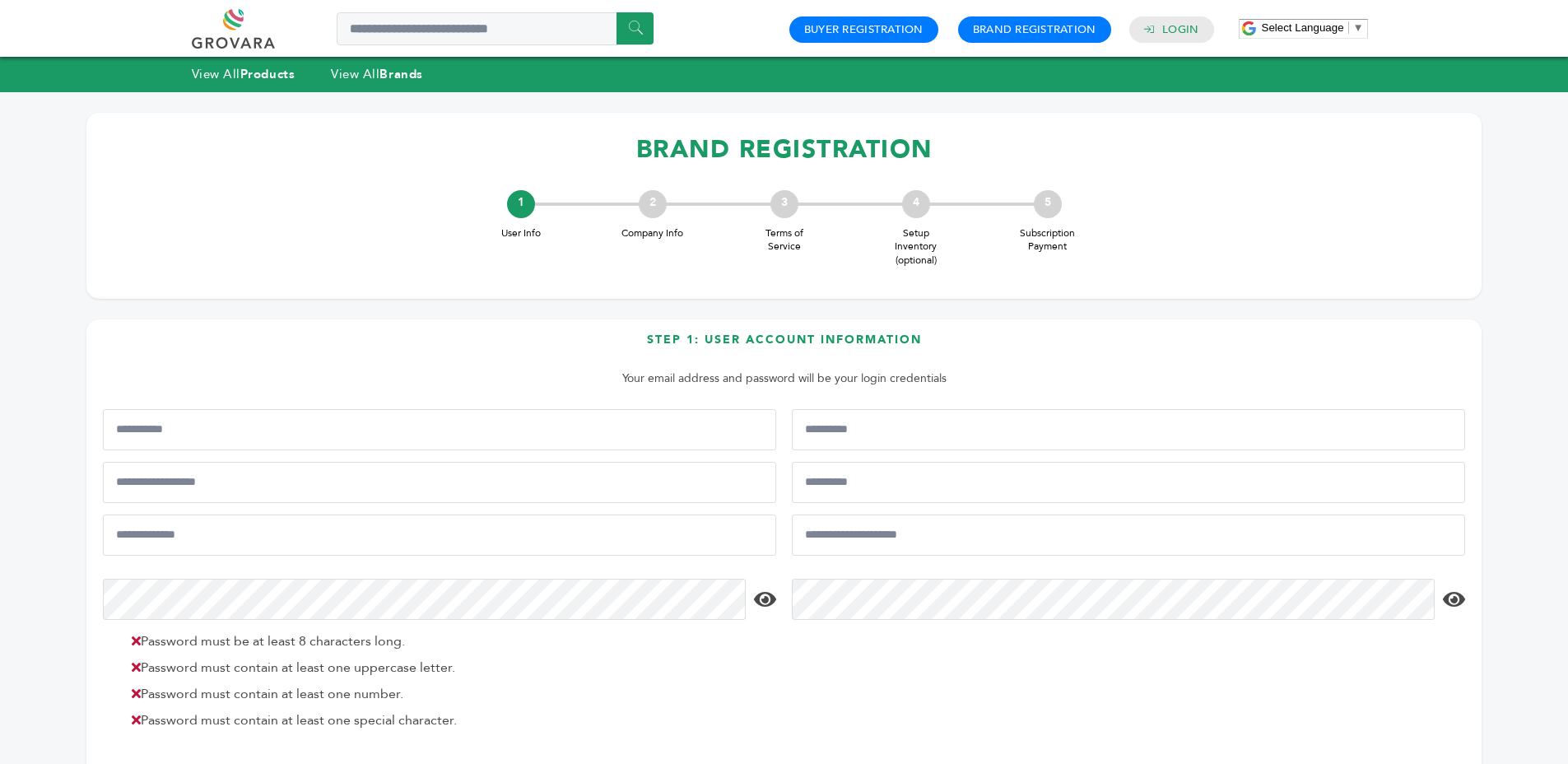
click at [774, 325] on div "Step 1: User Account Information Your email address and password will be your l…" at bounding box center [784, 593] width 1395 height 548
click at [802, 166] on h1 "BRAND REGISTRATION" at bounding box center [784, 149] width 1362 height 49
click at [801, 166] on h1 "BRAND REGISTRATION" at bounding box center [784, 149] width 1362 height 49
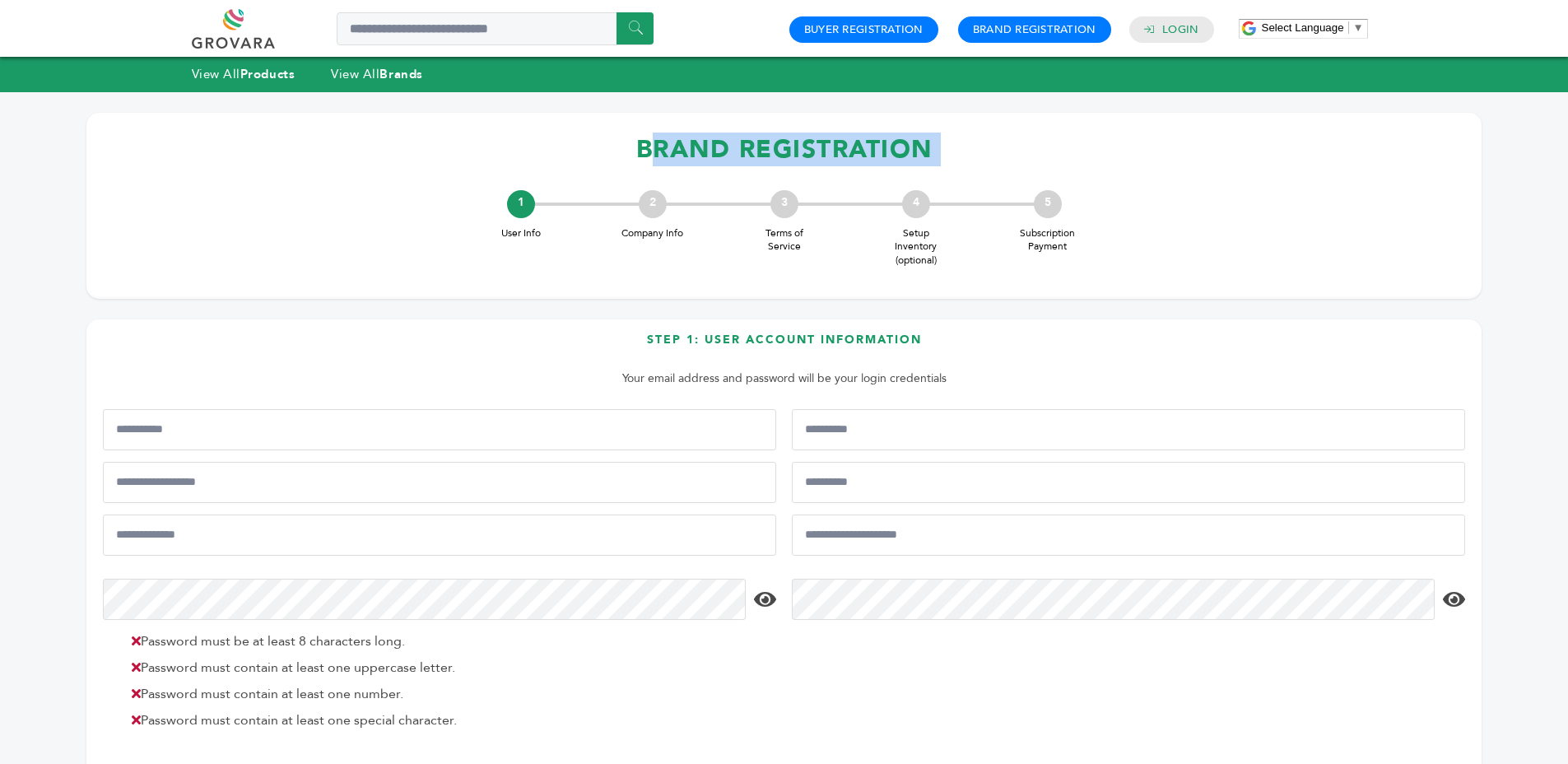
click at [801, 166] on h1 "BRAND REGISTRATION" at bounding box center [784, 149] width 1362 height 49
click at [778, 154] on h1 "BRAND REGISTRATION" at bounding box center [784, 149] width 1362 height 49
click at [798, 158] on h1 "BRAND REGISTRATION" at bounding box center [784, 149] width 1362 height 49
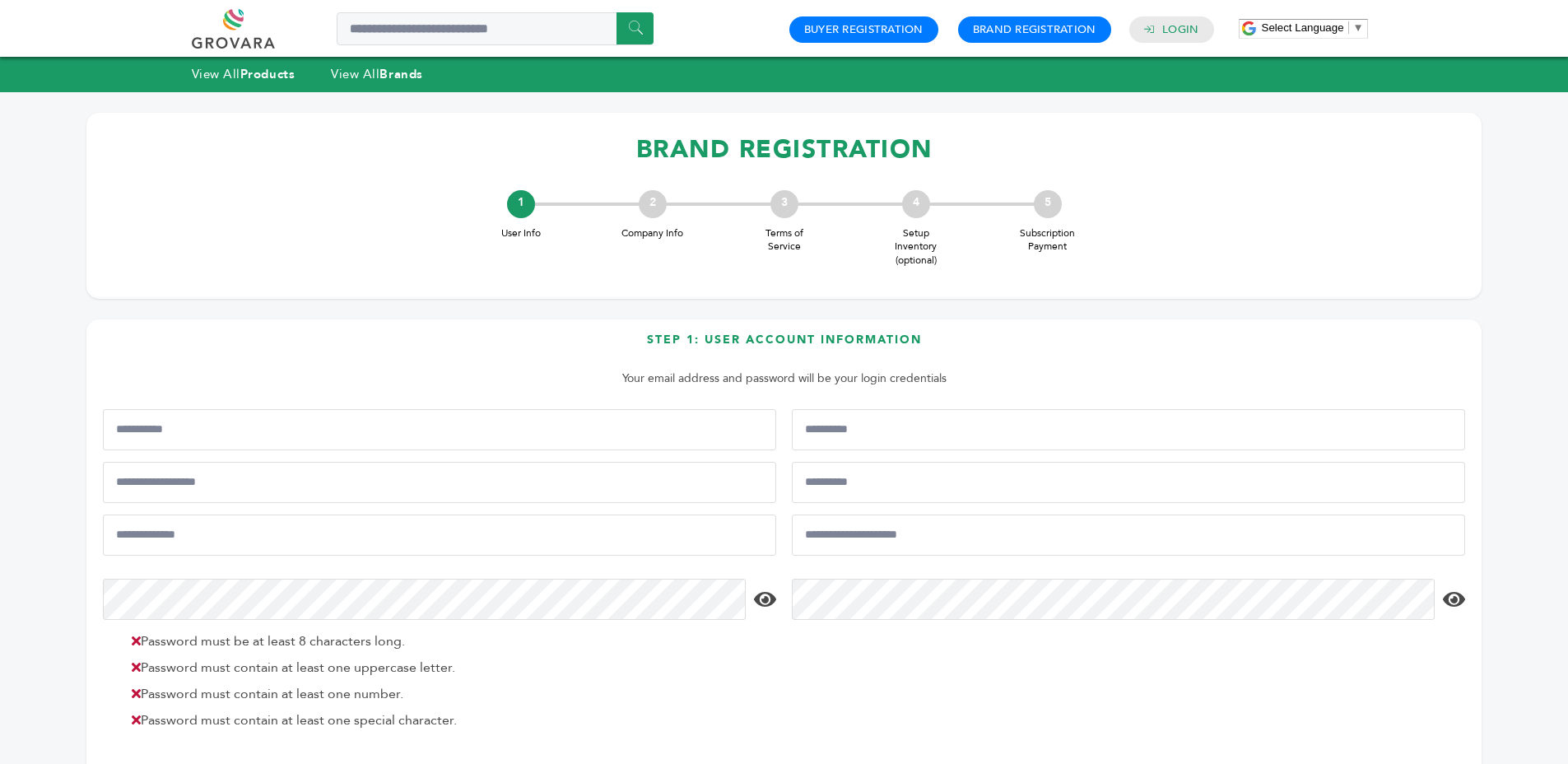
click at [798, 158] on h1 "BRAND REGISTRATION" at bounding box center [784, 149] width 1362 height 49
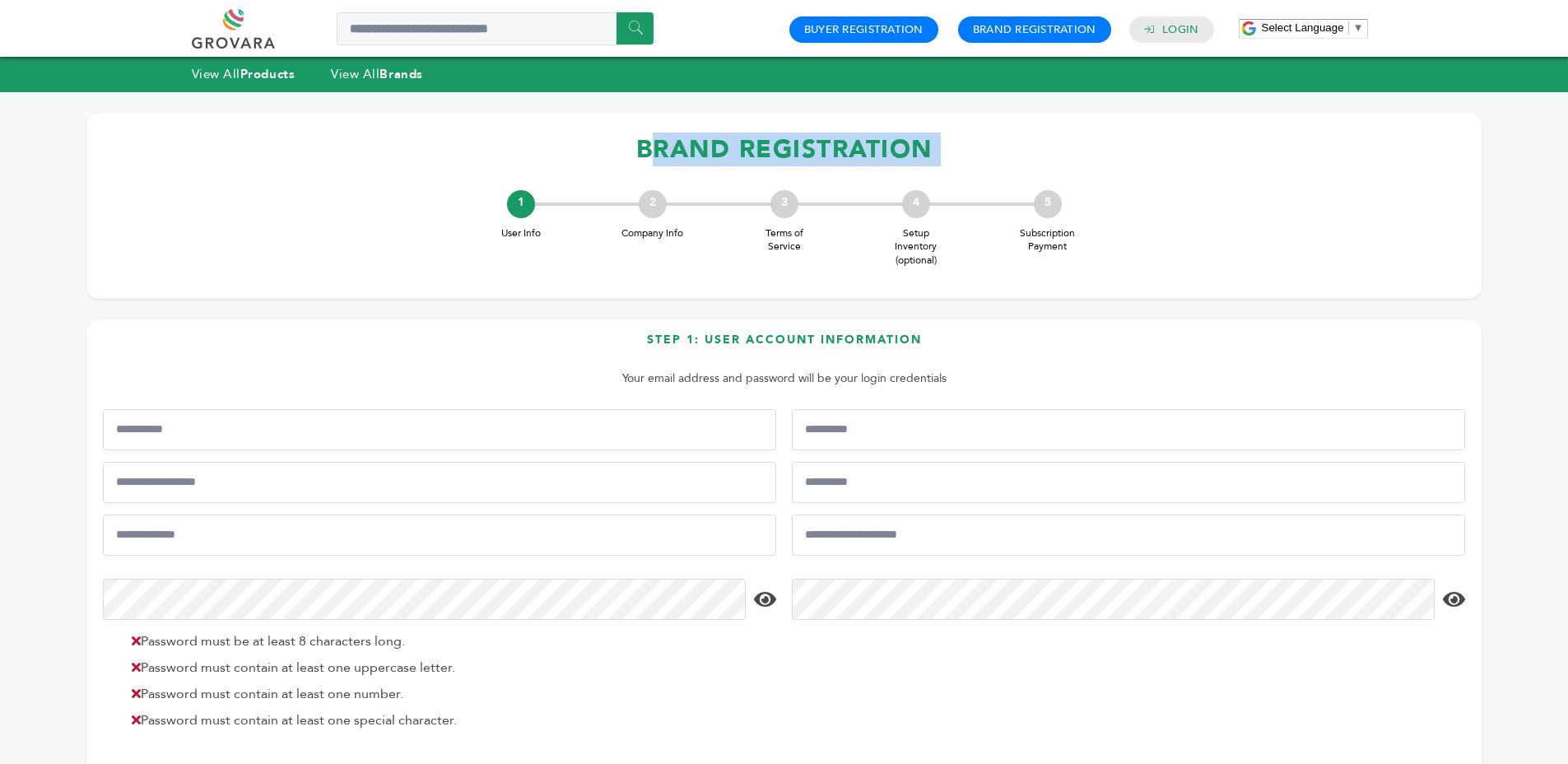
click at [798, 158] on h1 "BRAND REGISTRATION" at bounding box center [784, 149] width 1362 height 49
click at [963, 138] on h1 "BRAND REGISTRATION" at bounding box center [784, 149] width 1362 height 49
click at [962, 135] on h1 "BRAND REGISTRATION" at bounding box center [784, 149] width 1362 height 49
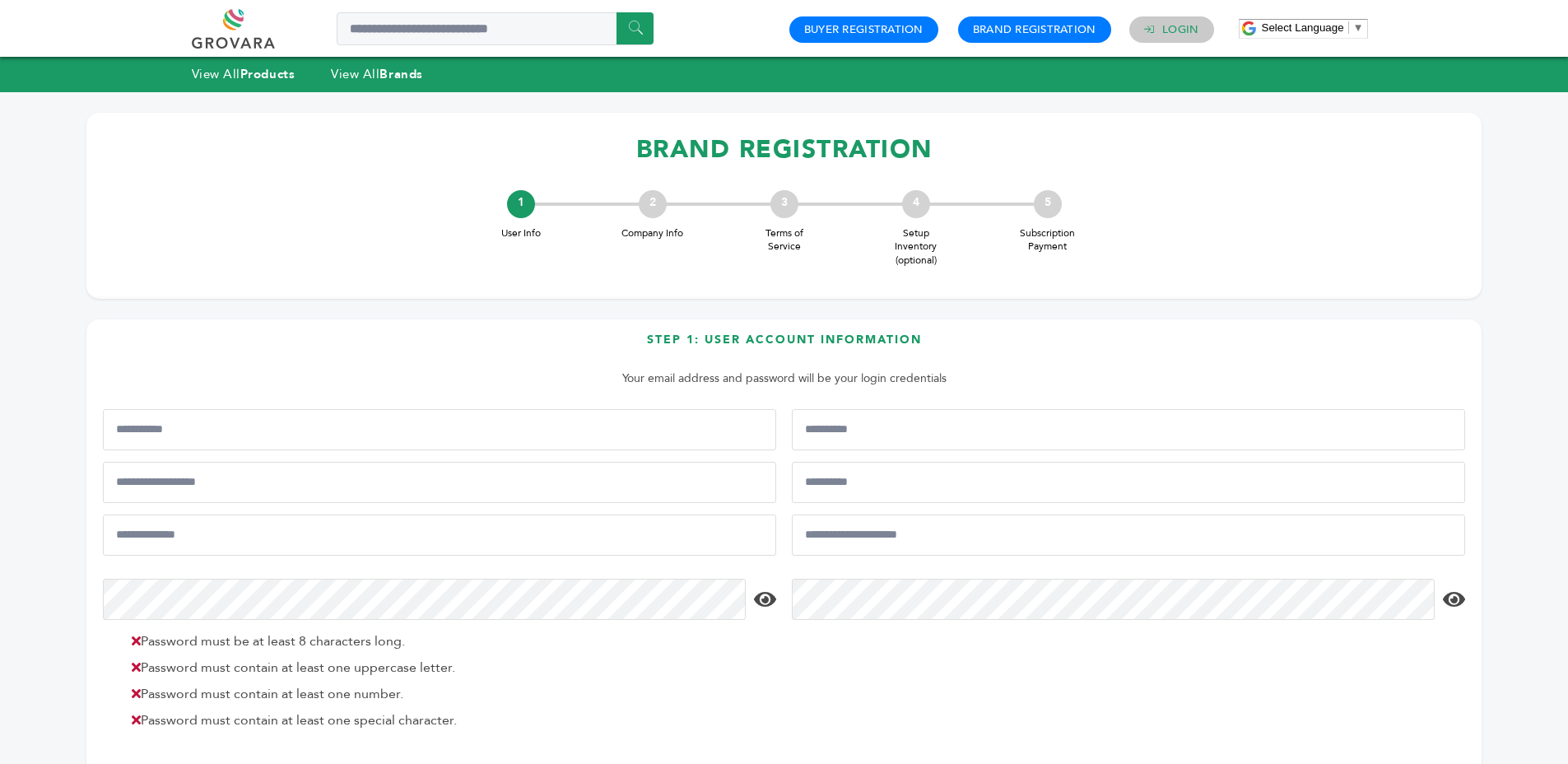
click at [1174, 35] on link "Login" at bounding box center [1180, 30] width 36 height 15
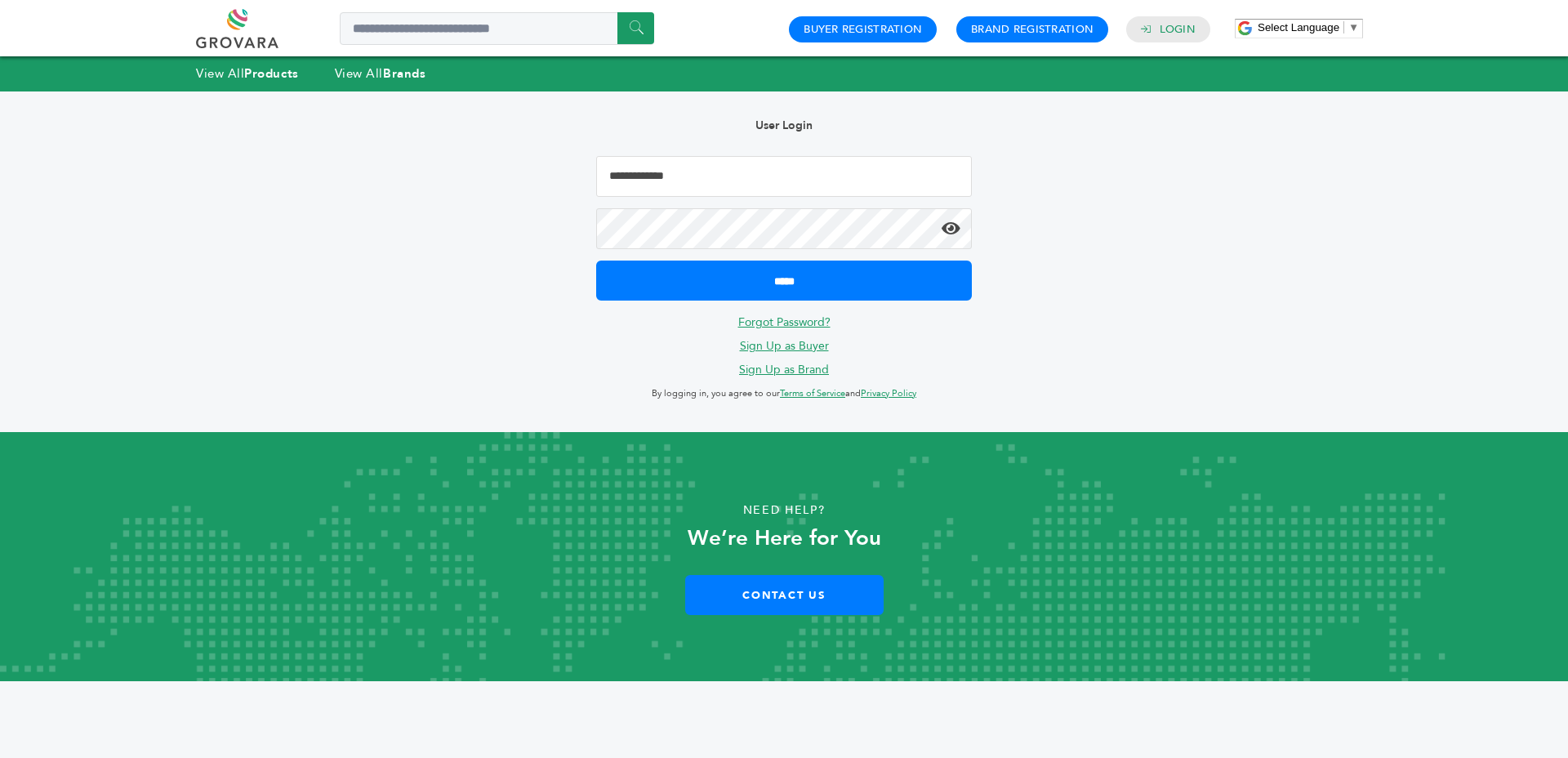
click at [815, 182] on input "Email Address" at bounding box center [784, 176] width 376 height 41
click at [838, 128] on p "User Login" at bounding box center [784, 126] width 376 height 20
click at [839, 128] on p "User Login" at bounding box center [784, 126] width 376 height 20
click at [811, 127] on b "User Login" at bounding box center [784, 125] width 57 height 15
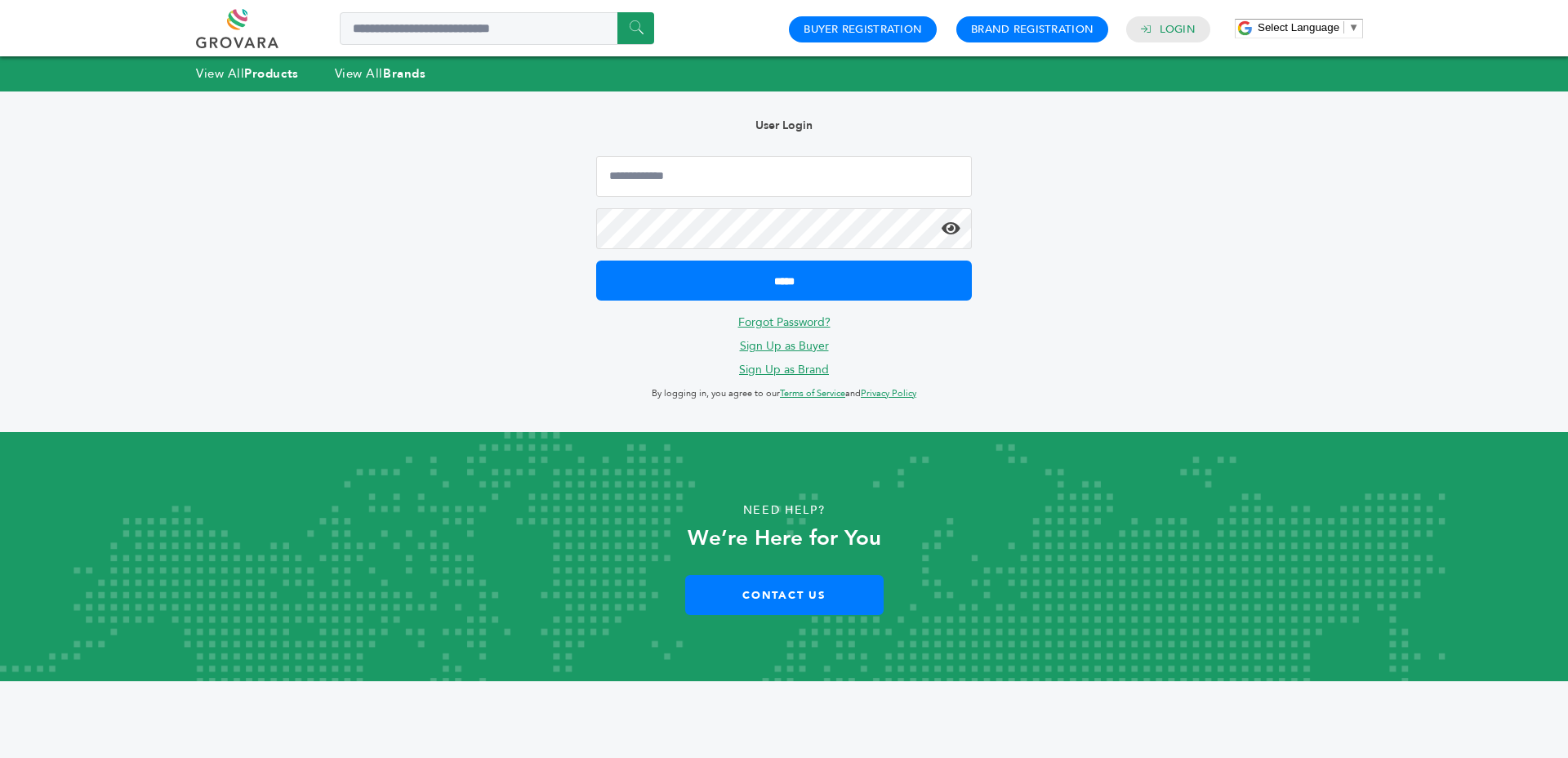
click at [813, 127] on p "User Login" at bounding box center [784, 126] width 376 height 20
click at [831, 125] on p "User Login" at bounding box center [784, 126] width 376 height 20
click at [609, 161] on input "Email Address" at bounding box center [784, 176] width 376 height 41
click at [502, 159] on div "Hello! Grovara is best viewed on a desktop monitor. User Login ***** Forgot Pas…" at bounding box center [784, 262] width 1503 height 341
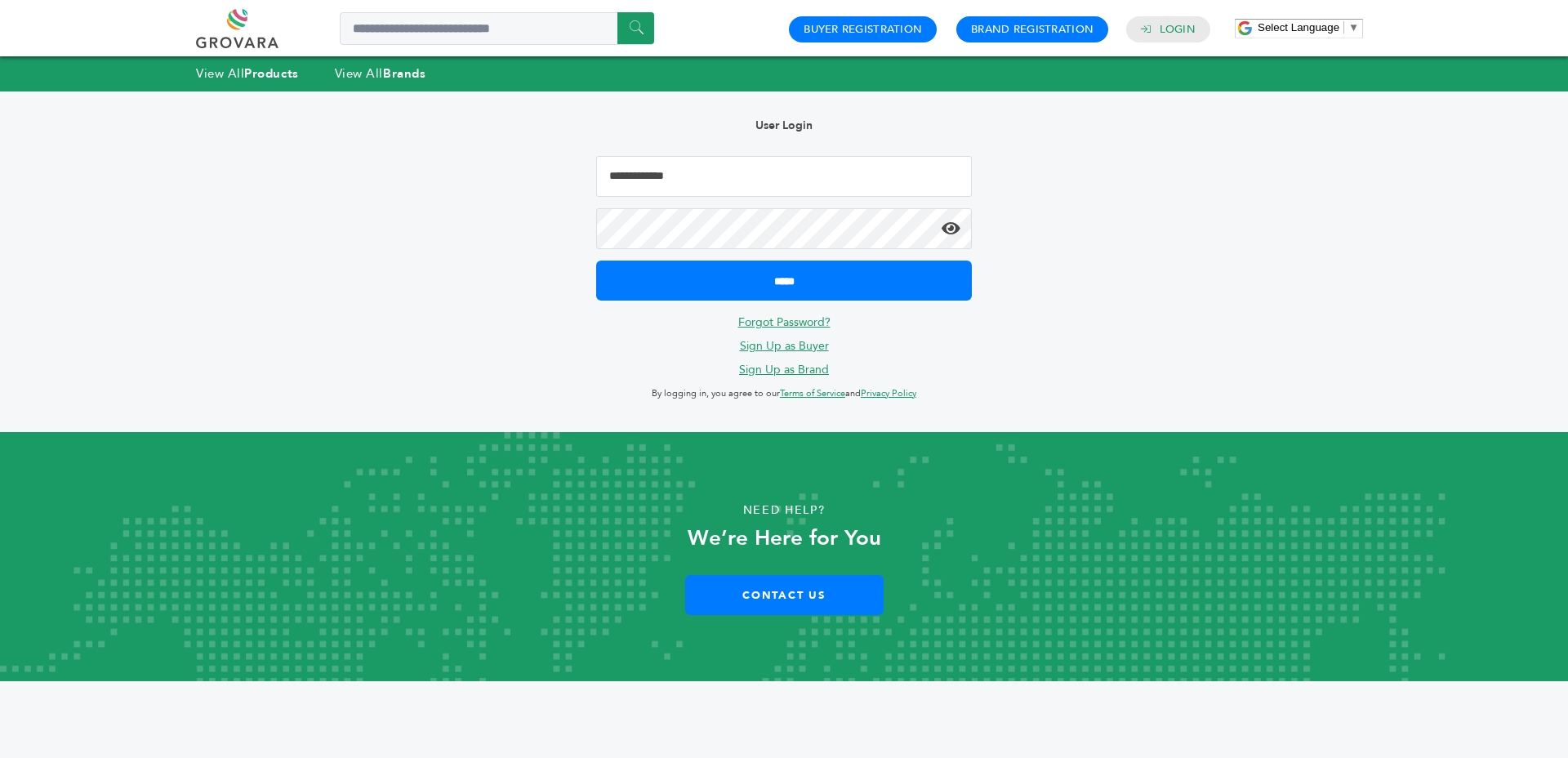
click at [677, 189] on input "Email Address" at bounding box center [784, 176] width 376 height 41
drag, startPoint x: 525, startPoint y: 170, endPoint x: 760, endPoint y: 178, distance: 235.1
click at [533, 171] on div "Hello! Grovara is best viewed on a desktop monitor. User Login ***** Forgot Pas…" at bounding box center [784, 262] width 1503 height 341
click at [781, 131] on b "User Login" at bounding box center [784, 125] width 57 height 15
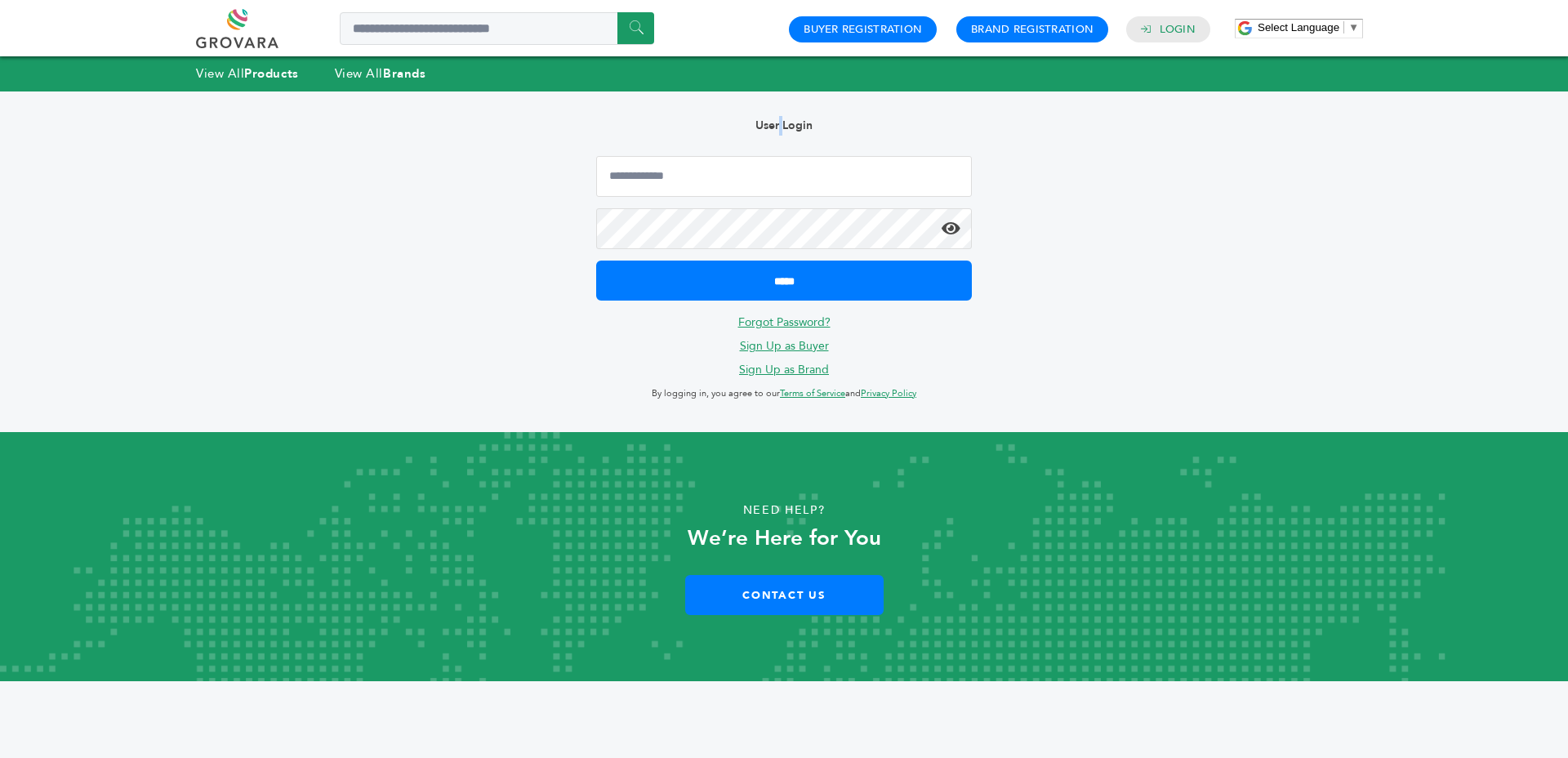
click at [781, 131] on b "User Login" at bounding box center [784, 125] width 57 height 15
click at [840, 128] on p "User Login" at bounding box center [784, 126] width 376 height 20
drag, startPoint x: 840, startPoint y: 128, endPoint x: 931, endPoint y: 128, distance: 91.0
click at [843, 128] on p "User Login" at bounding box center [784, 126] width 376 height 20
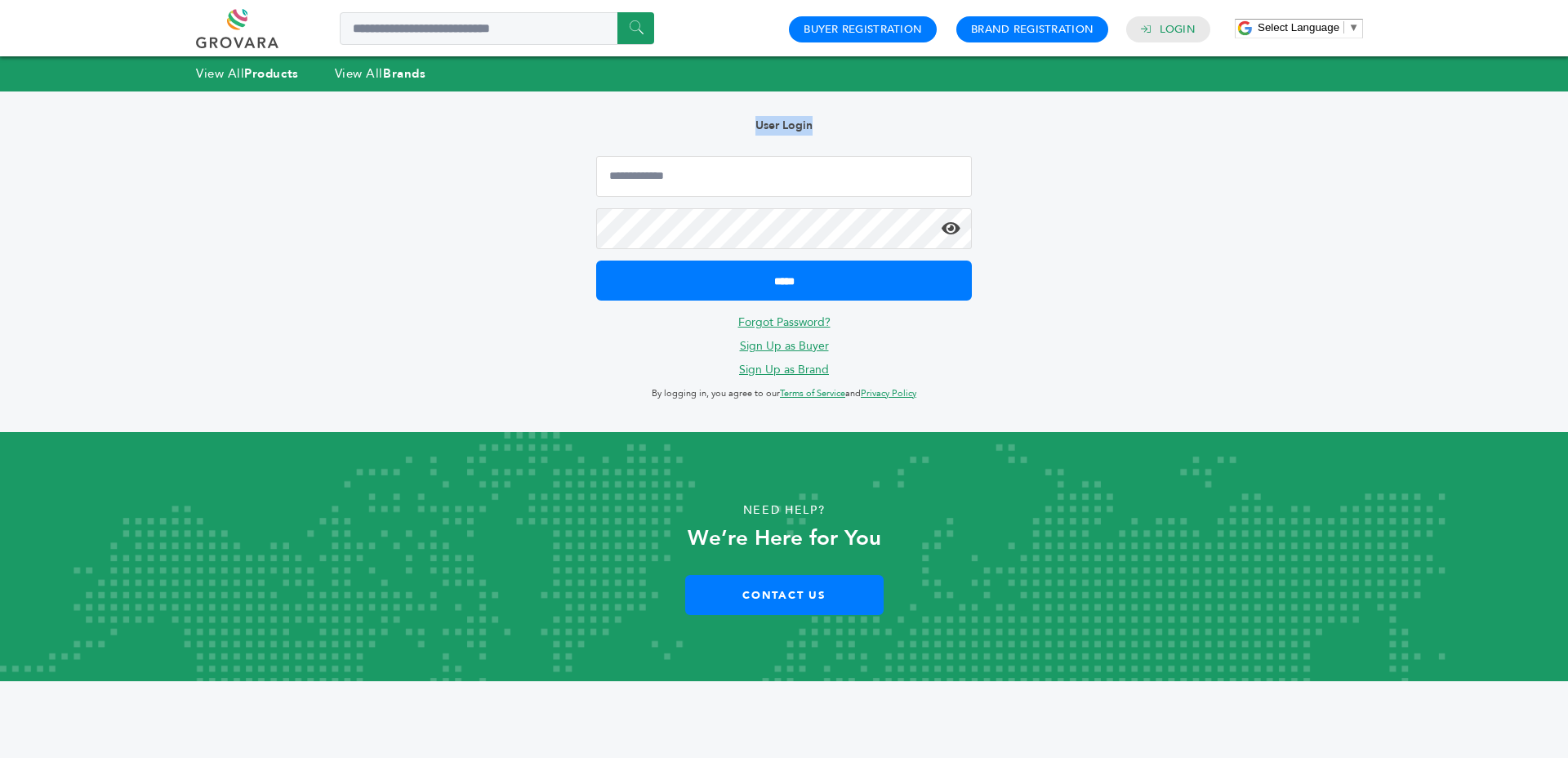
click at [931, 128] on p "User Login" at bounding box center [784, 126] width 376 height 20
click at [745, 137] on div "User Login ***** Forgot Password? Sign Up as Buyer Sign Up as Brand By logging …" at bounding box center [784, 262] width 425 height 341
drag, startPoint x: 745, startPoint y: 137, endPoint x: 881, endPoint y: 148, distance: 136.4
click at [750, 137] on div "User Login ***** Forgot Password? Sign Up as Buyer Sign Up as Brand By logging …" at bounding box center [784, 262] width 425 height 341
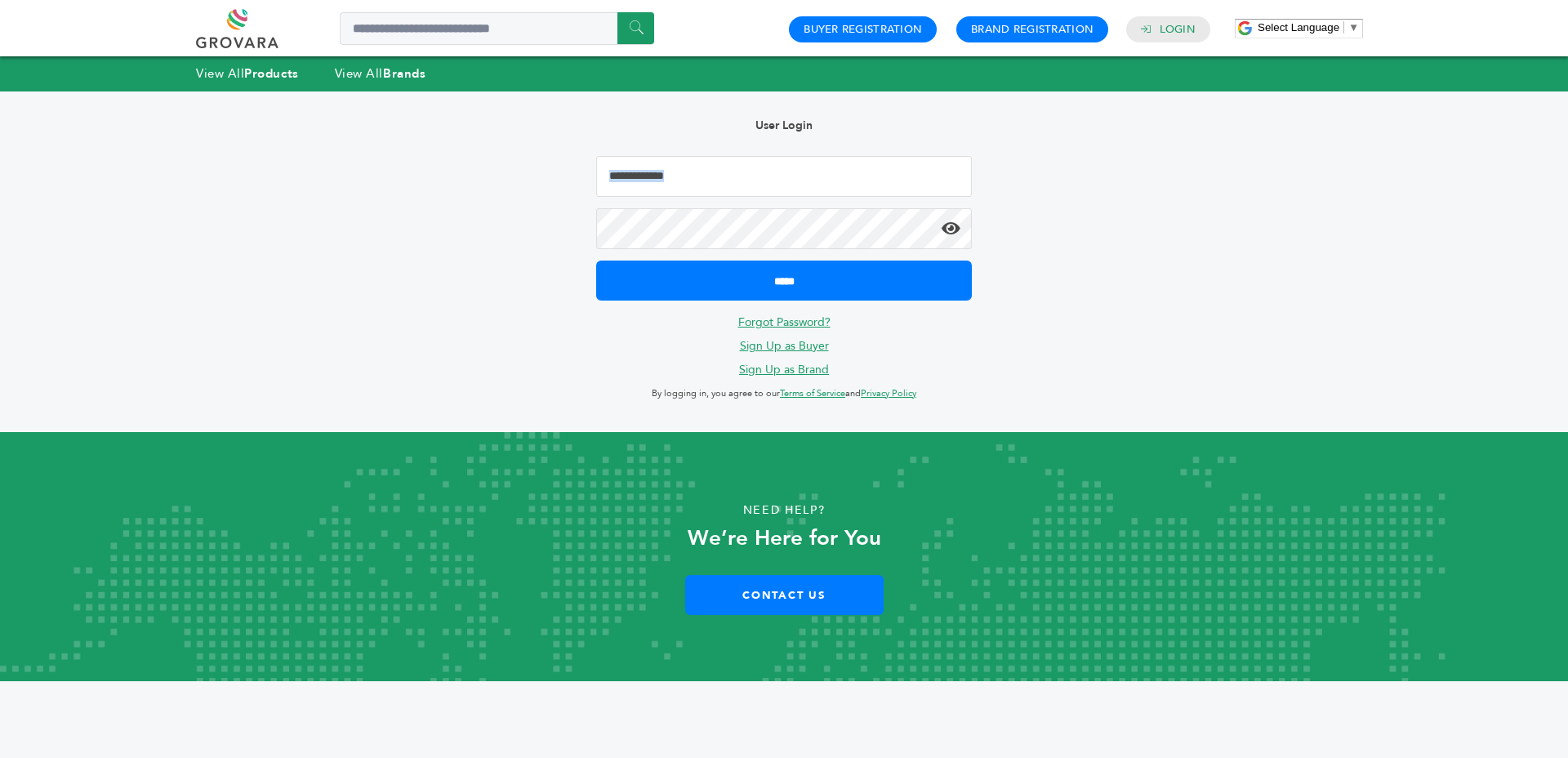
click at [784, 110] on div "User Login ***** Forgot Password? Sign Up as Buyer Sign Up as Brand By logging …" at bounding box center [784, 262] width 425 height 341
drag, startPoint x: 784, startPoint y: 110, endPoint x: 901, endPoint y: 131, distance: 118.9
click at [789, 110] on div "User Login ***** Forgot Password? Sign Up as Buyer Sign Up as Brand By logging …" at bounding box center [784, 262] width 425 height 341
click at [920, 139] on div "User Login ***** Forgot Password? Sign Up as Buyer Sign Up as Brand By logging …" at bounding box center [784, 262] width 425 height 341
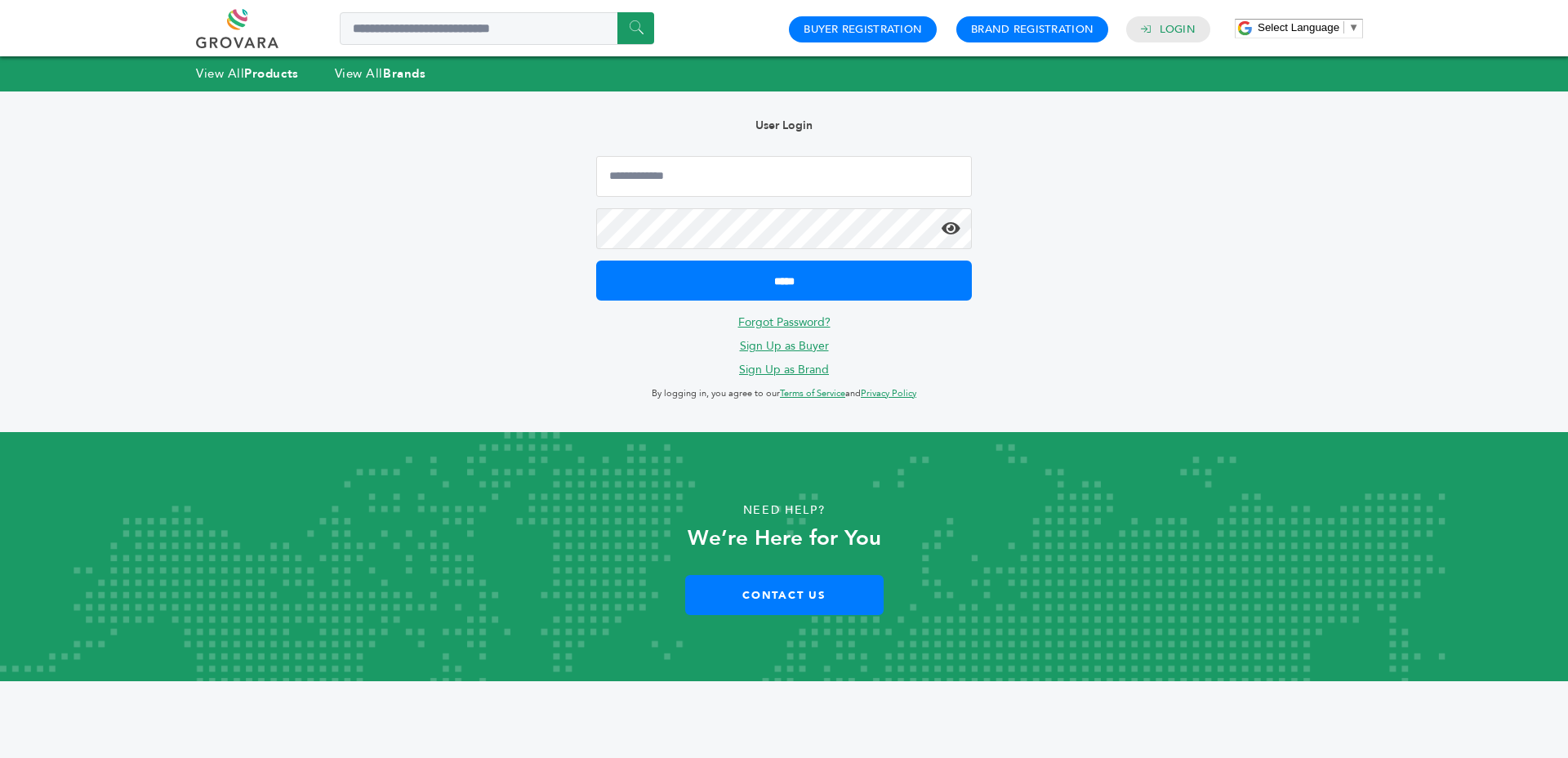
click at [815, 114] on div "User Login ***** Forgot Password? Sign Up as Buyer Sign Up as Brand By logging …" at bounding box center [784, 262] width 425 height 341
click at [875, 129] on p "User Login" at bounding box center [784, 126] width 376 height 20
click at [873, 128] on p "User Login" at bounding box center [784, 126] width 376 height 20
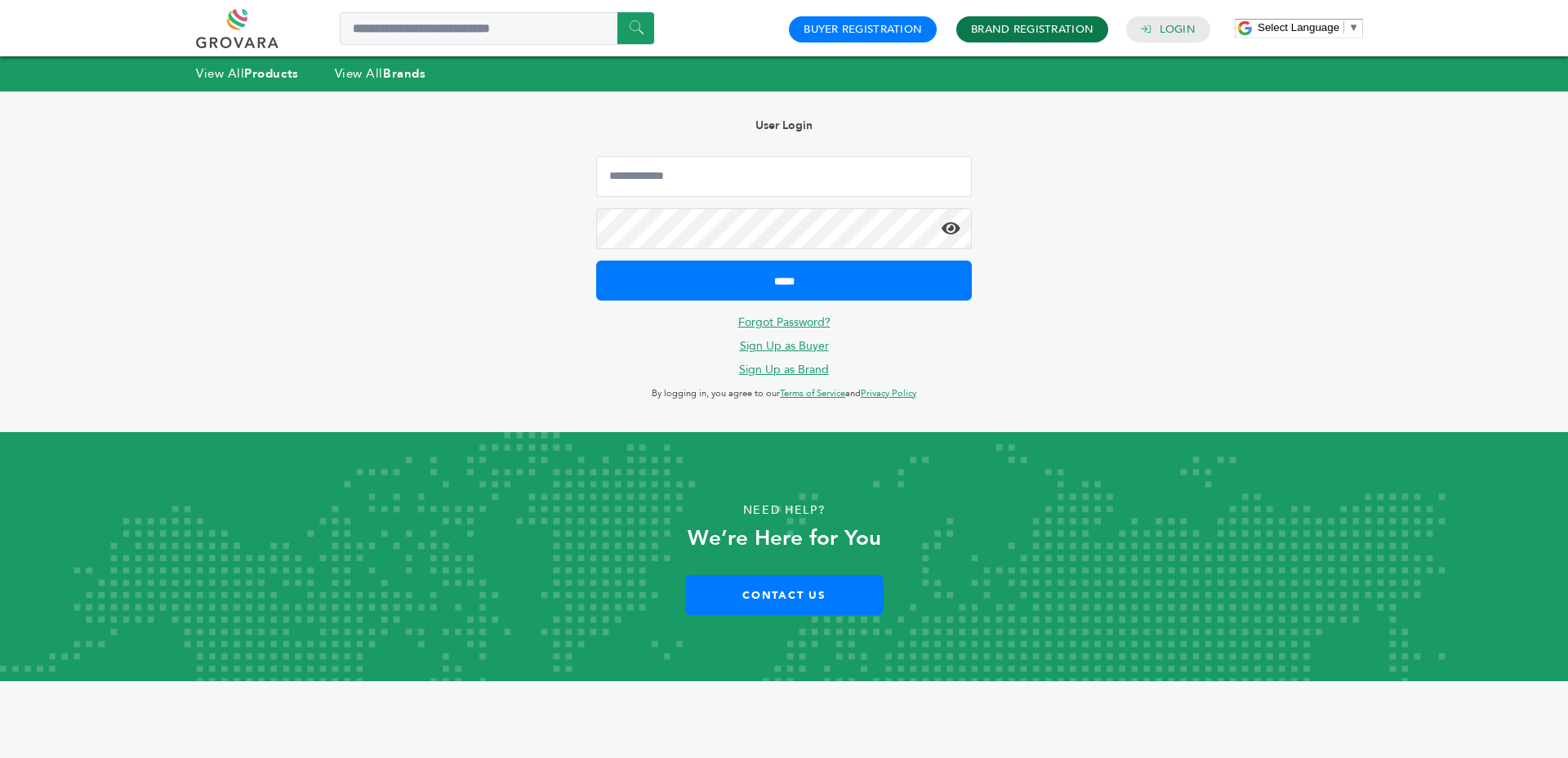
click at [1009, 36] on link "Brand Registration" at bounding box center [1031, 29] width 122 height 15
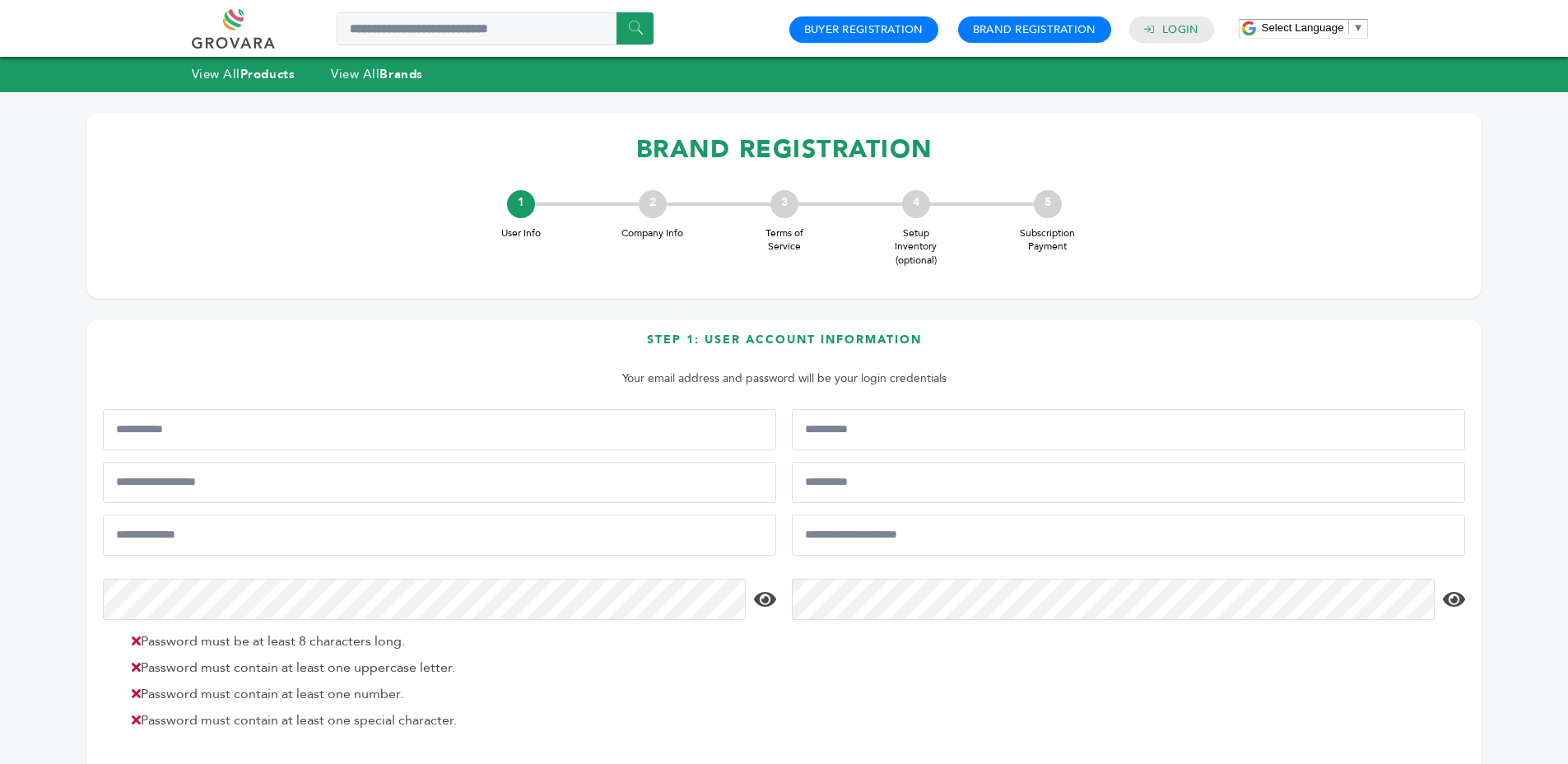
click at [651, 162] on h1 "BRAND REGISTRATION" at bounding box center [784, 149] width 1362 height 49
click at [650, 161] on h1 "BRAND REGISTRATION" at bounding box center [784, 149] width 1362 height 49
click at [734, 164] on h1 "BRAND REGISTRATION" at bounding box center [784, 149] width 1362 height 49
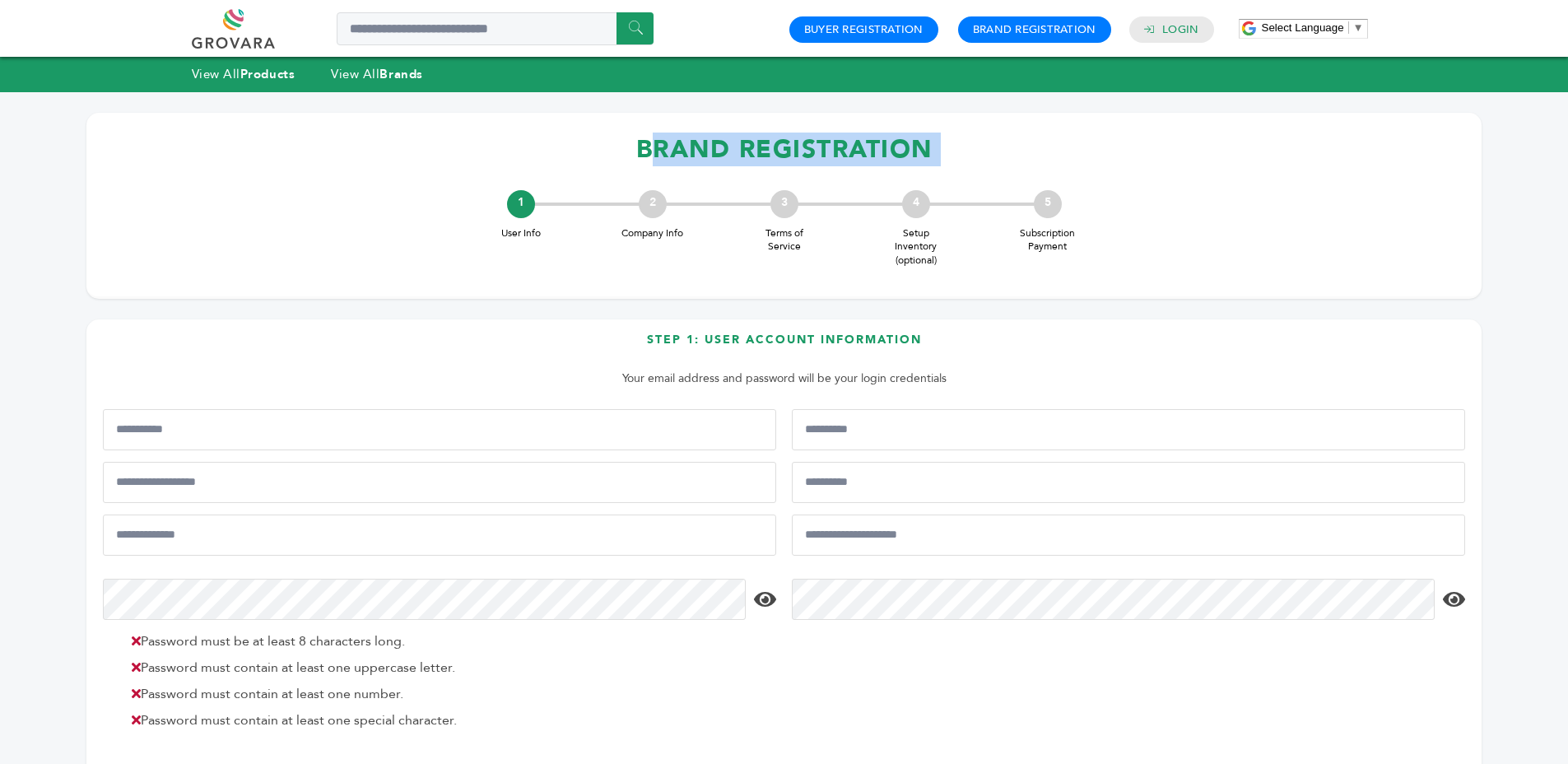
click at [734, 164] on h1 "BRAND REGISTRATION" at bounding box center [784, 149] width 1362 height 49
click at [799, 156] on h1 "BRAND REGISTRATION" at bounding box center [784, 149] width 1362 height 49
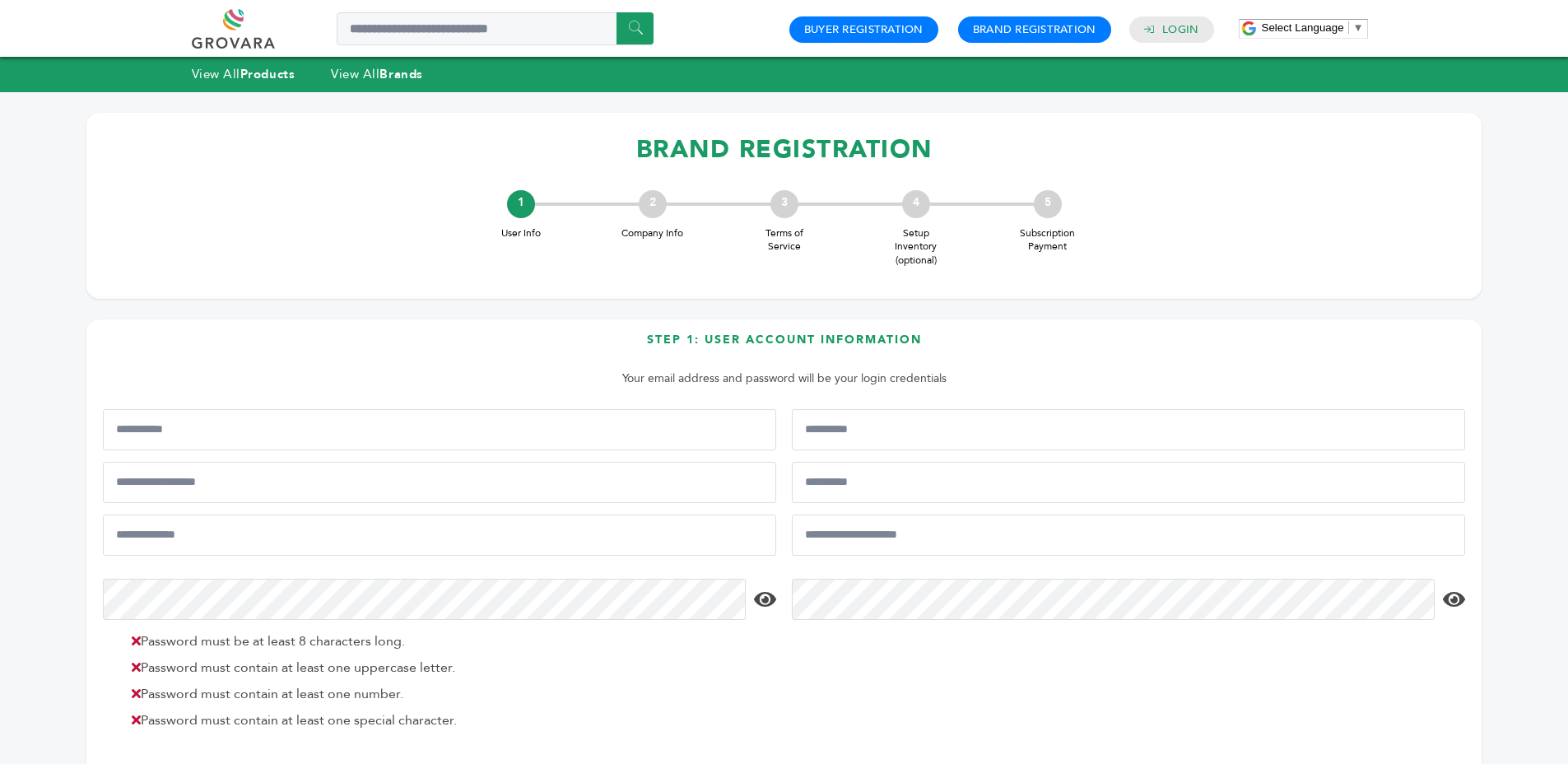
click at [795, 154] on h1 "BRAND REGISTRATION" at bounding box center [784, 149] width 1362 height 49
click at [795, 153] on h1 "BRAND REGISTRATION" at bounding box center [784, 149] width 1362 height 49
click at [795, 154] on h1 "BRAND REGISTRATION" at bounding box center [784, 149] width 1362 height 49
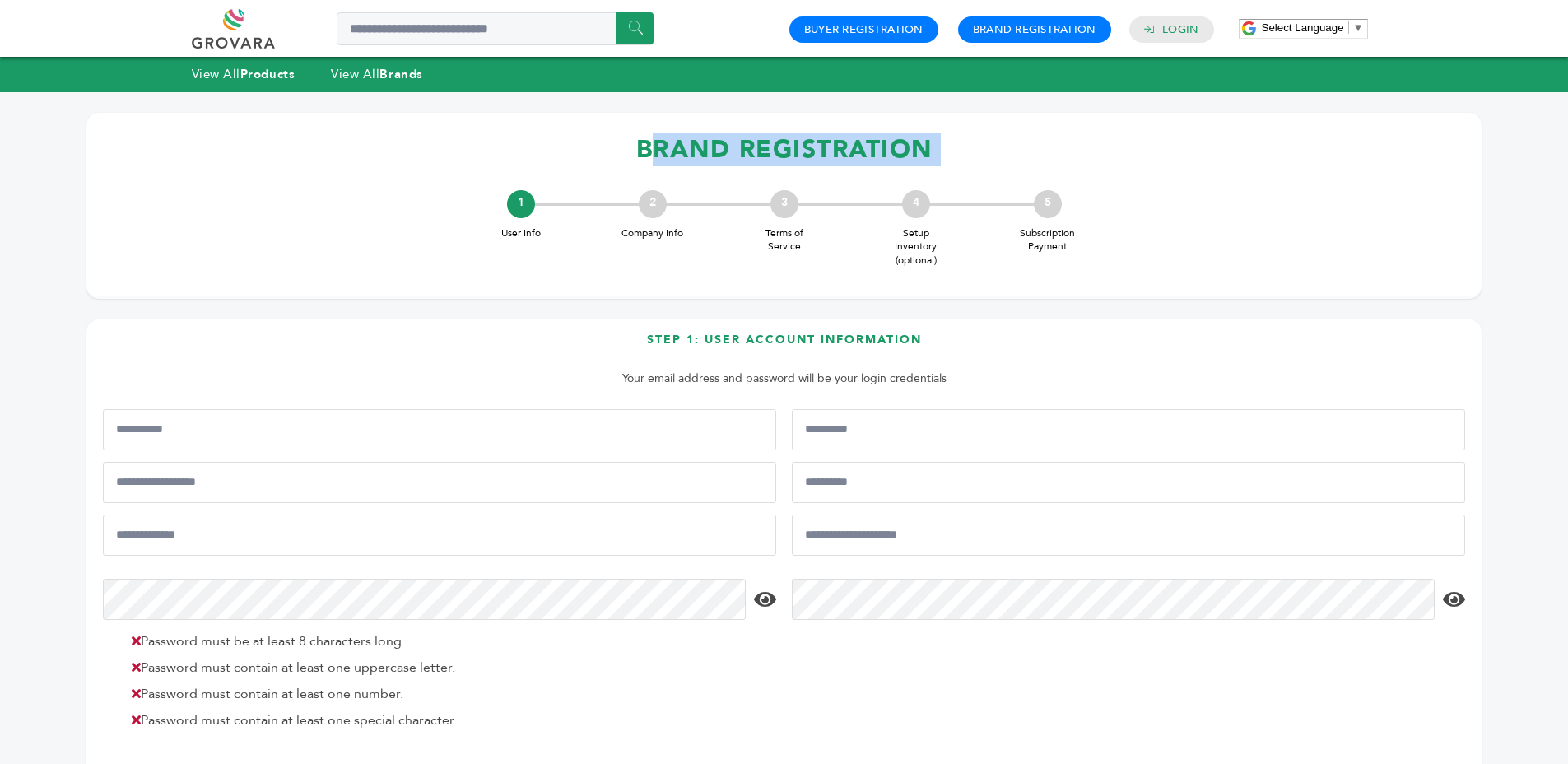
click at [795, 154] on h1 "BRAND REGISTRATION" at bounding box center [784, 149] width 1362 height 49
click at [782, 154] on h1 "BRAND REGISTRATION" at bounding box center [784, 149] width 1362 height 49
click at [790, 150] on h1 "BRAND REGISTRATION" at bounding box center [784, 149] width 1362 height 49
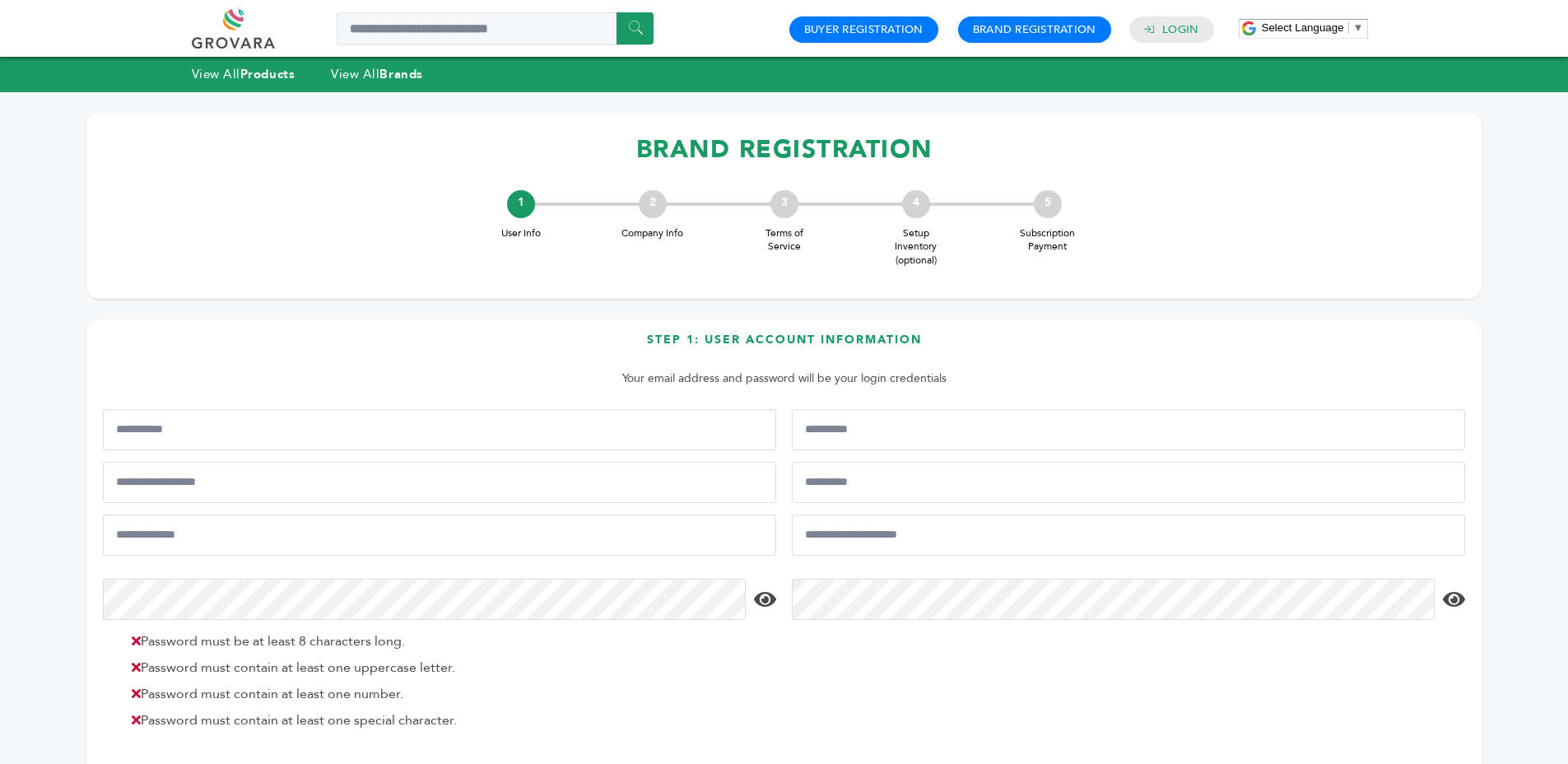
click at [790, 150] on h1 "BRAND REGISTRATION" at bounding box center [784, 149] width 1362 height 49
click at [796, 152] on h1 "BRAND REGISTRATION" at bounding box center [784, 149] width 1362 height 49
click at [808, 150] on h1 "BRAND REGISTRATION" at bounding box center [784, 149] width 1362 height 49
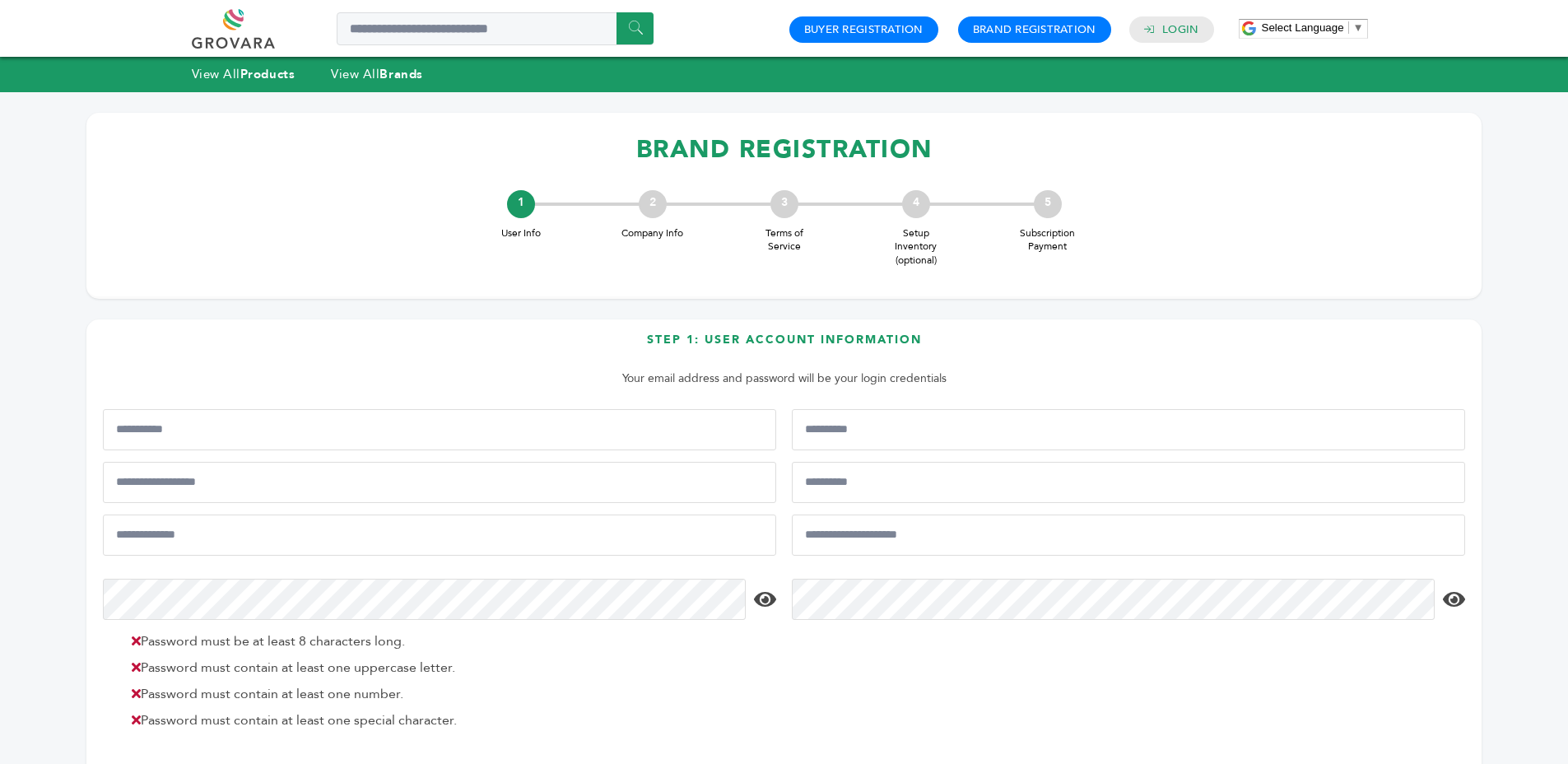
click at [808, 150] on h1 "BRAND REGISTRATION" at bounding box center [784, 149] width 1362 height 49
click at [1036, 240] on span "Subscription Payment" at bounding box center [1047, 239] width 66 height 28
click at [1087, 239] on div "5 Subscription Payment" at bounding box center [1047, 221] width 132 height 64
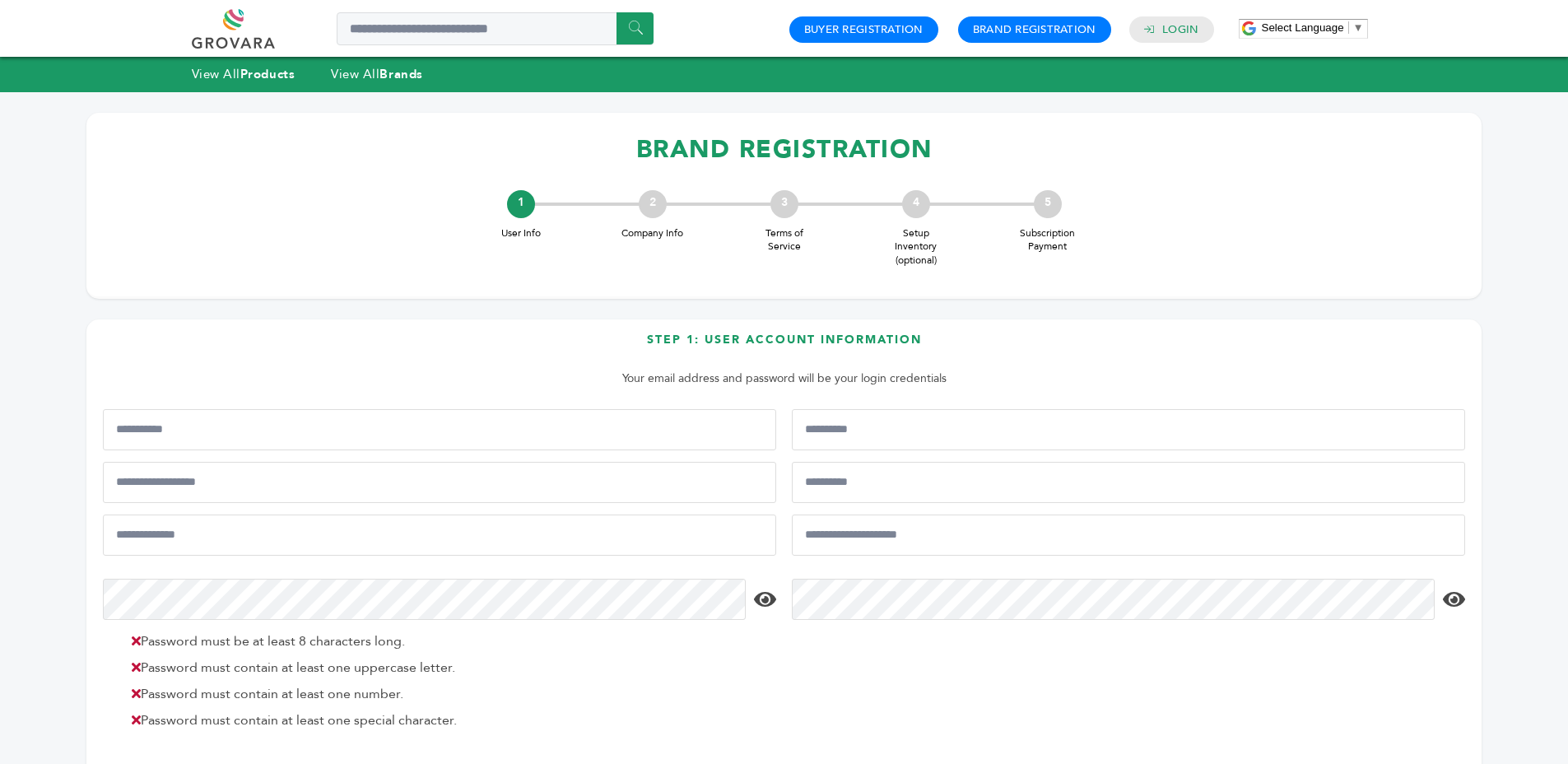
click at [1087, 240] on div "5 Subscription Payment" at bounding box center [1047, 221] width 132 height 64
click at [1033, 235] on span "Subscription Payment" at bounding box center [1047, 239] width 66 height 28
click at [1081, 243] on div "5 Subscription Payment" at bounding box center [1047, 221] width 132 height 64
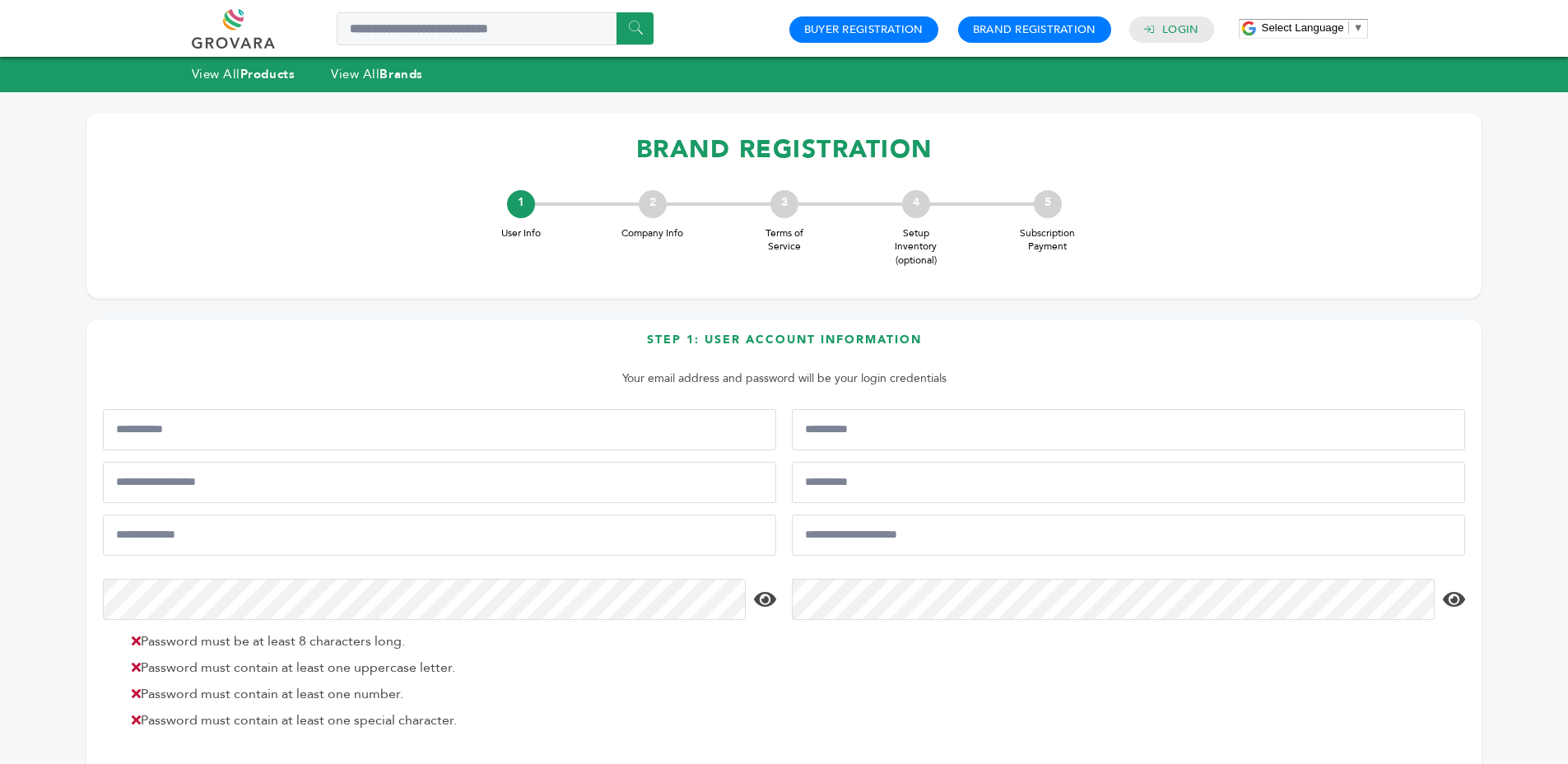
click at [1081, 243] on div "5 Subscription Payment" at bounding box center [1047, 221] width 132 height 64
click at [1079, 242] on span "Subscription Payment" at bounding box center [1047, 239] width 66 height 28
